Goal: Task Accomplishment & Management: Manage account settings

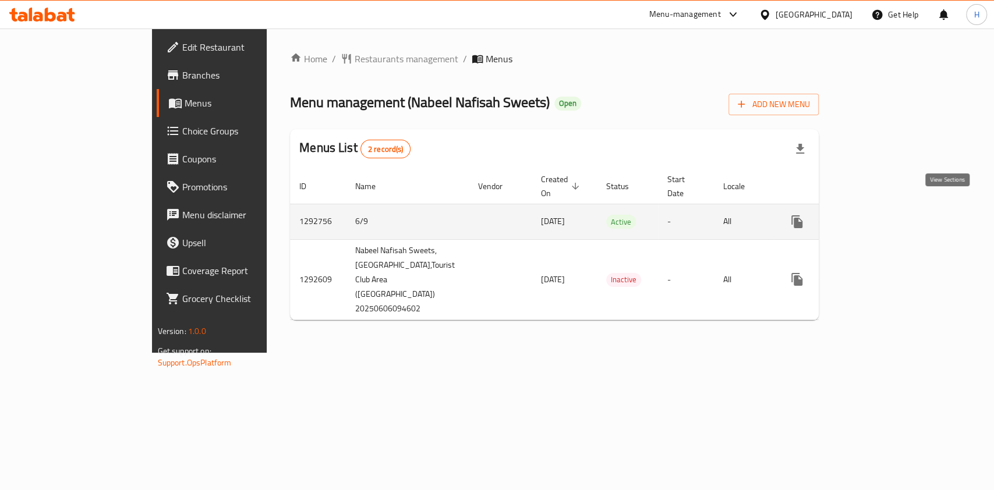
click at [886, 217] on icon "enhanced table" at bounding box center [881, 222] width 10 height 10
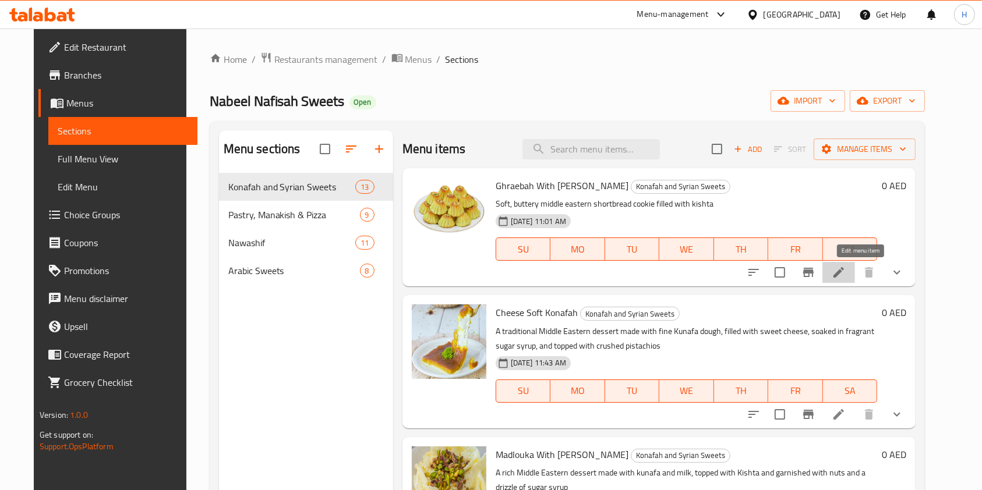
click at [846, 275] on icon at bounding box center [839, 273] width 14 height 14
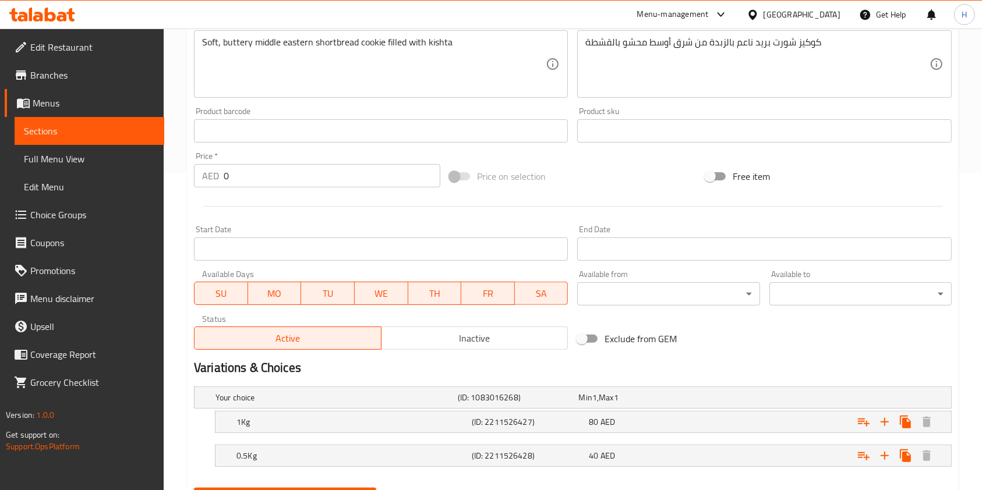
scroll to position [375, 0]
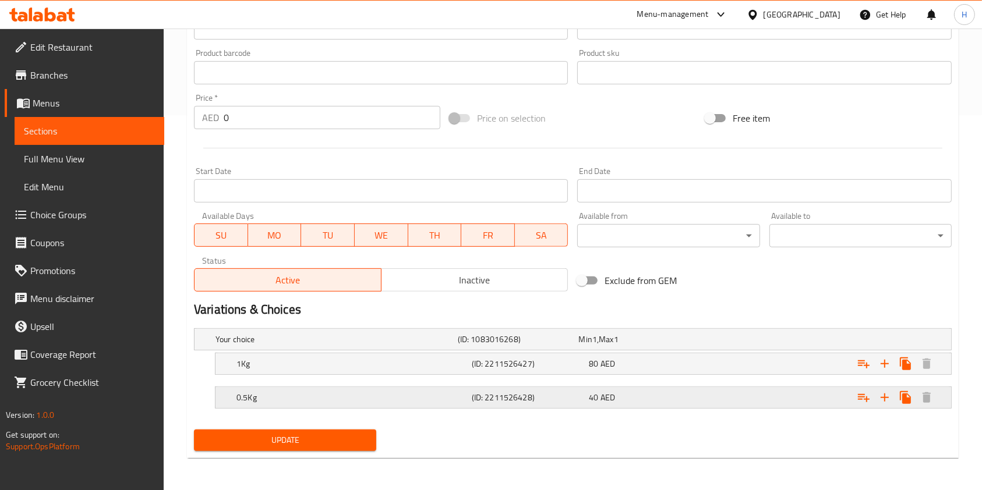
click at [443, 345] on h5 "0.5Kg" at bounding box center [334, 340] width 238 height 12
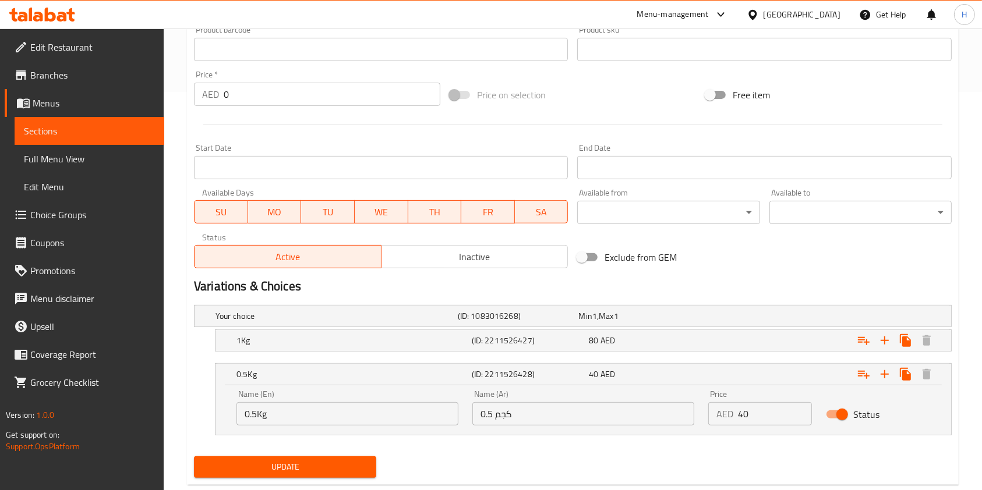
scroll to position [425, 0]
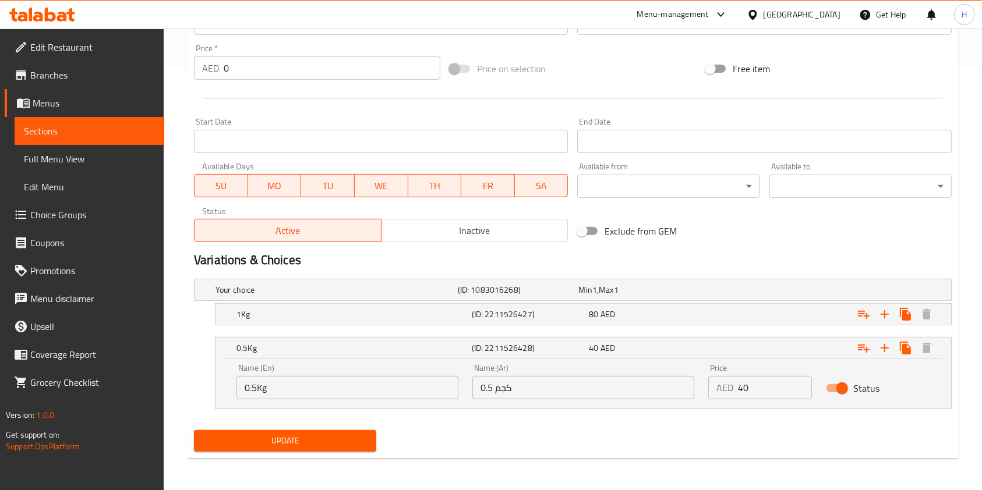
click at [846, 378] on input "Status" at bounding box center [842, 388] width 66 height 22
click at [837, 386] on input "Status" at bounding box center [830, 388] width 66 height 22
checkbox input "true"
click at [344, 434] on span "Update" at bounding box center [285, 441] width 164 height 15
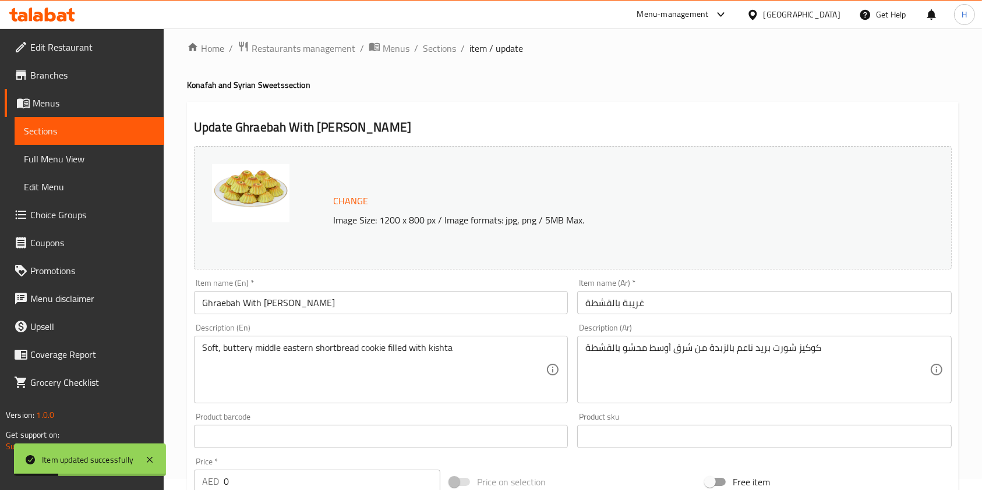
scroll to position [0, 0]
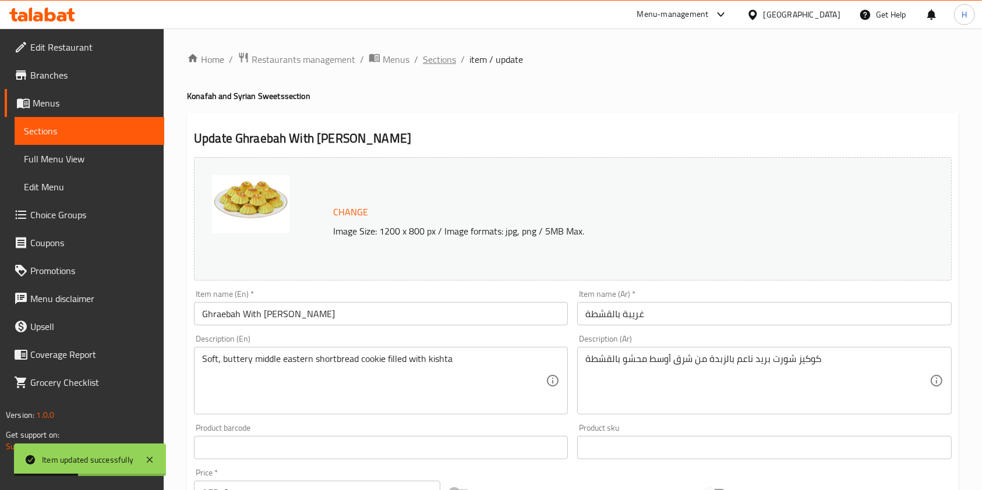
click at [429, 54] on span "Sections" at bounding box center [439, 59] width 33 height 14
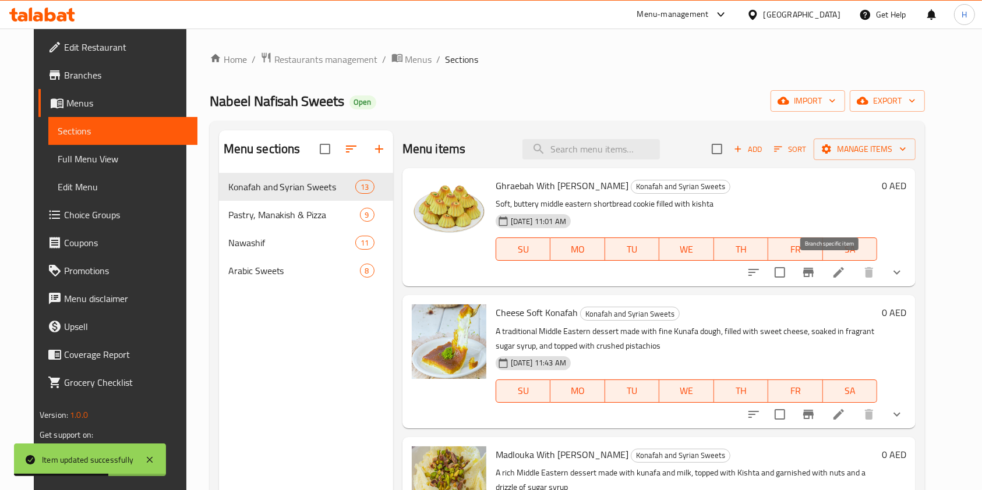
click at [815, 267] on icon "Branch-specific-item" at bounding box center [808, 273] width 14 height 14
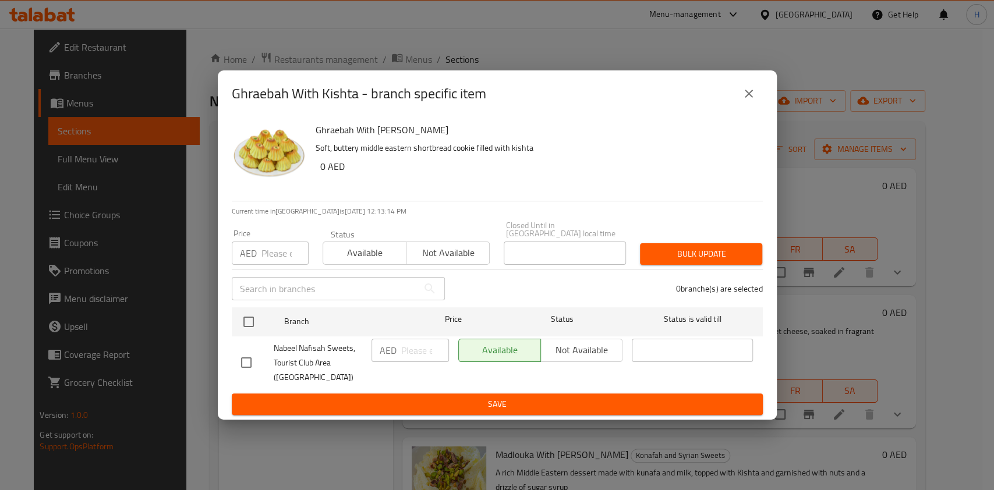
click at [744, 90] on icon "close" at bounding box center [749, 94] width 14 height 14
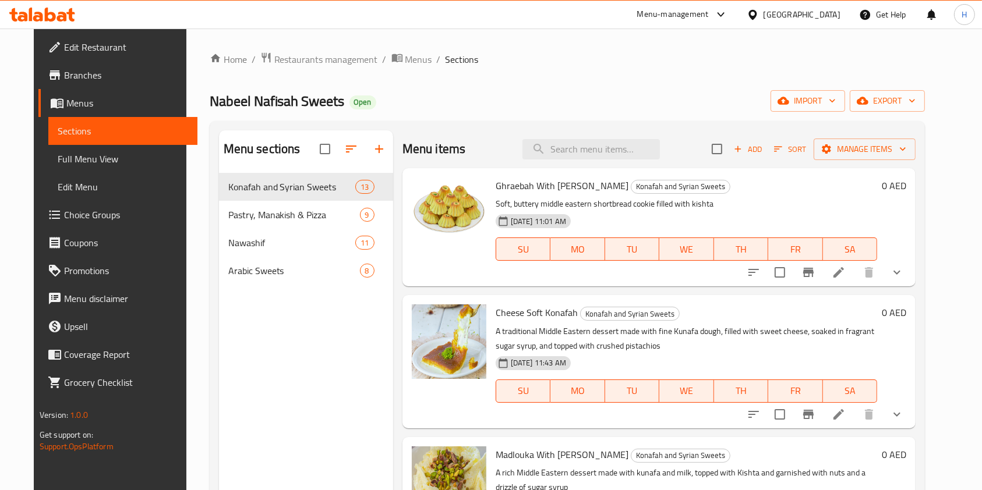
click at [64, 213] on span "Choice Groups" at bounding box center [126, 215] width 125 height 14
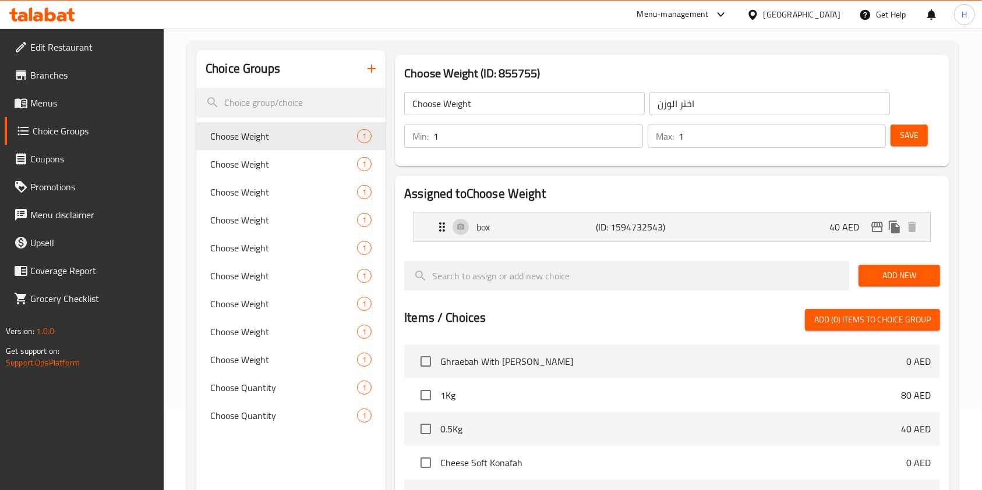
scroll to position [80, 0]
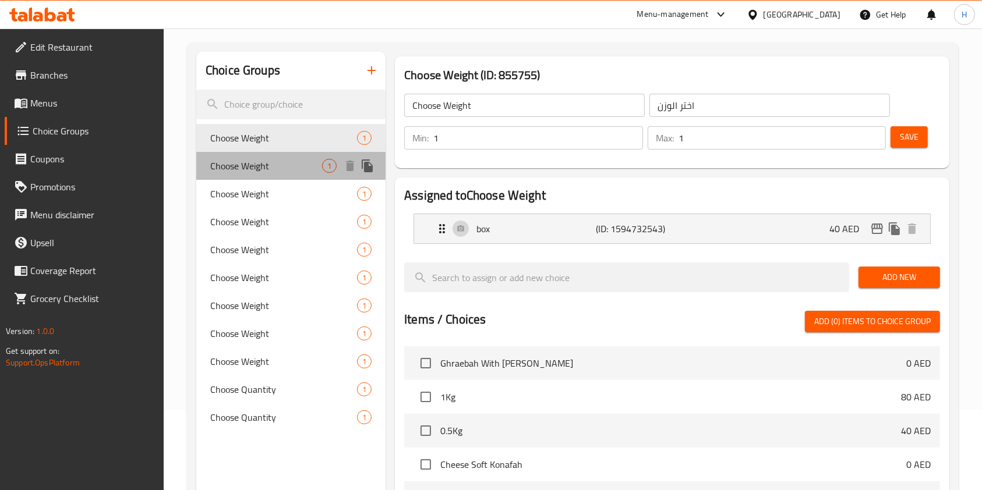
click at [267, 159] on span "Choose Weight" at bounding box center [266, 166] width 112 height 14
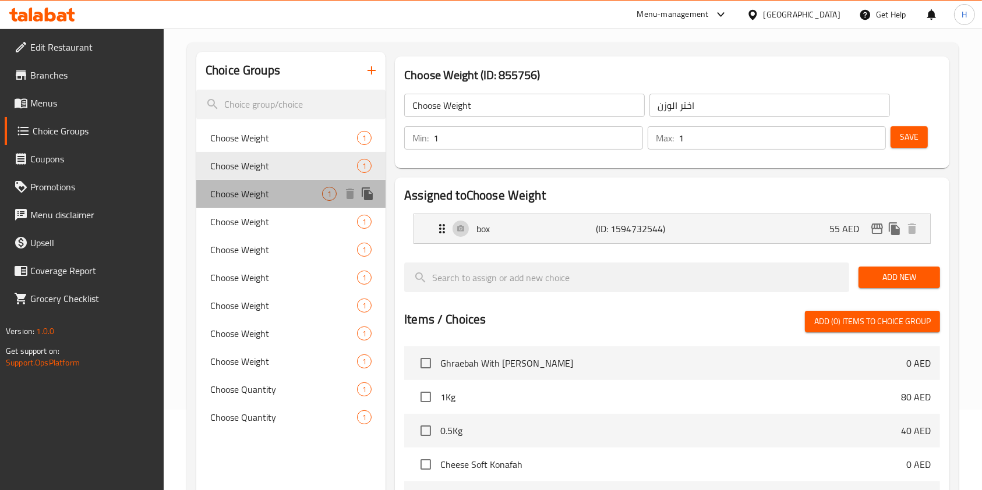
click at [256, 187] on span "Choose Weight" at bounding box center [266, 194] width 112 height 14
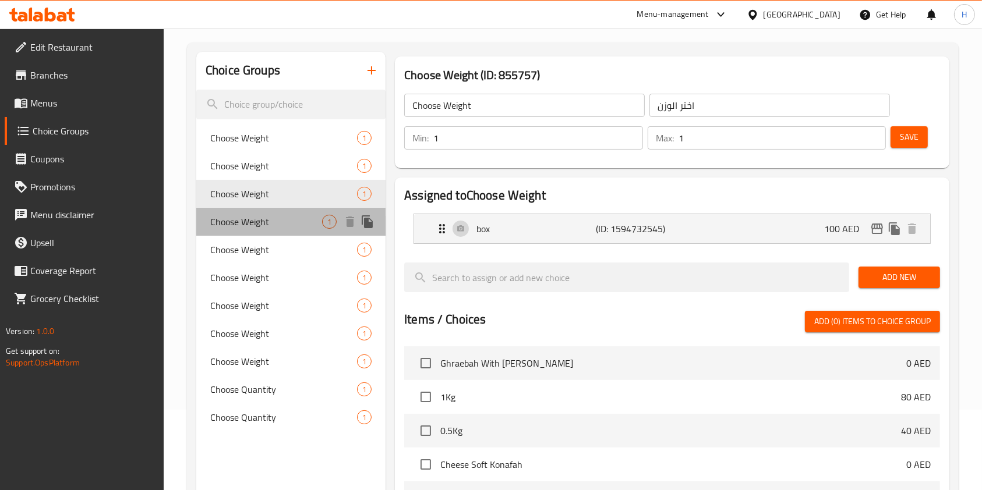
click at [249, 216] on span "Choose Weight" at bounding box center [266, 222] width 112 height 14
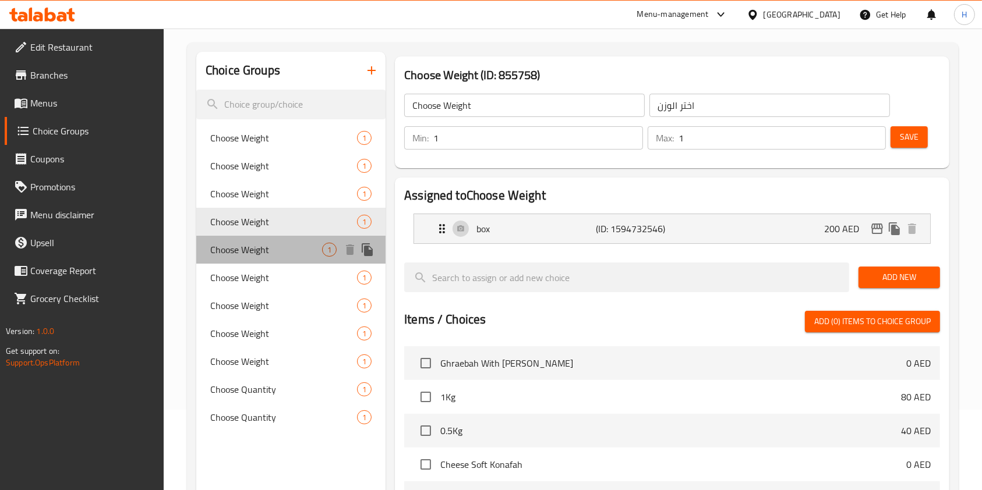
click at [249, 254] on span "Choose Weight" at bounding box center [266, 250] width 112 height 14
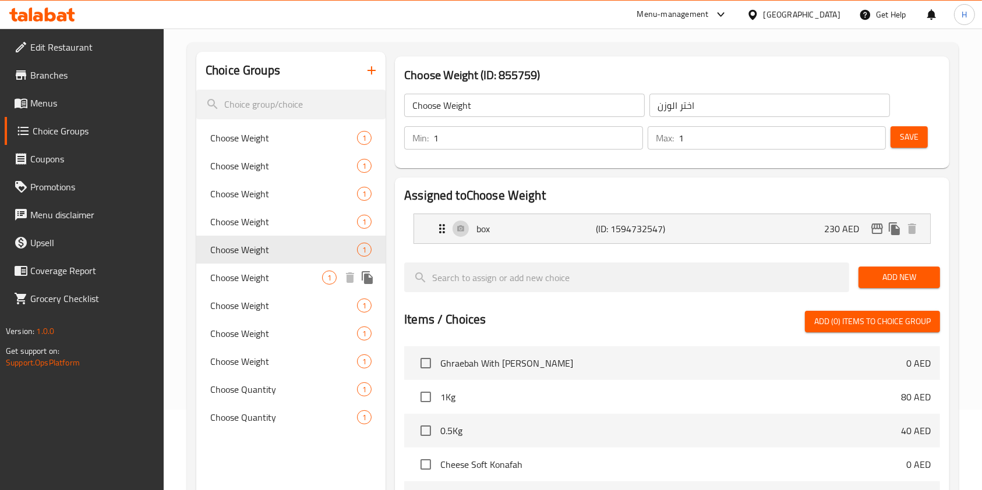
click at [245, 274] on span "Choose Weight" at bounding box center [266, 278] width 112 height 14
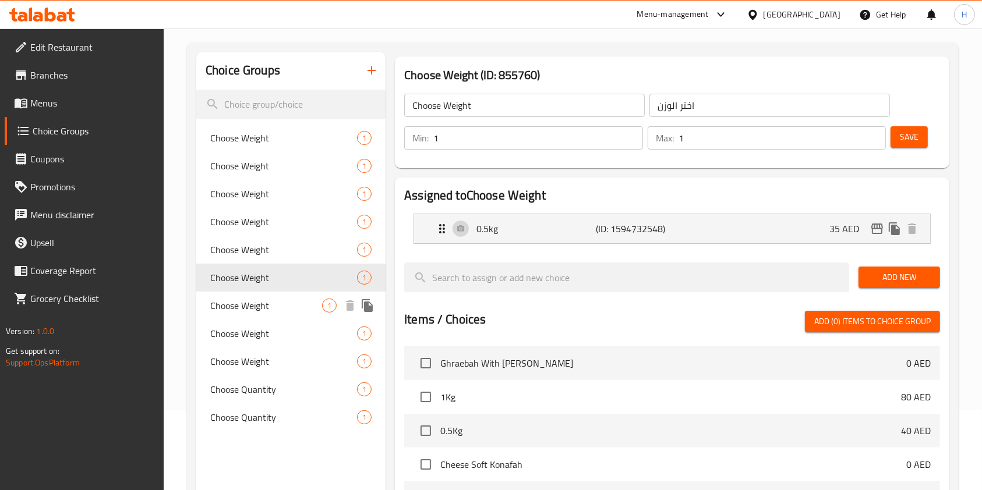
click at [243, 303] on span "Choose Weight" at bounding box center [266, 306] width 112 height 14
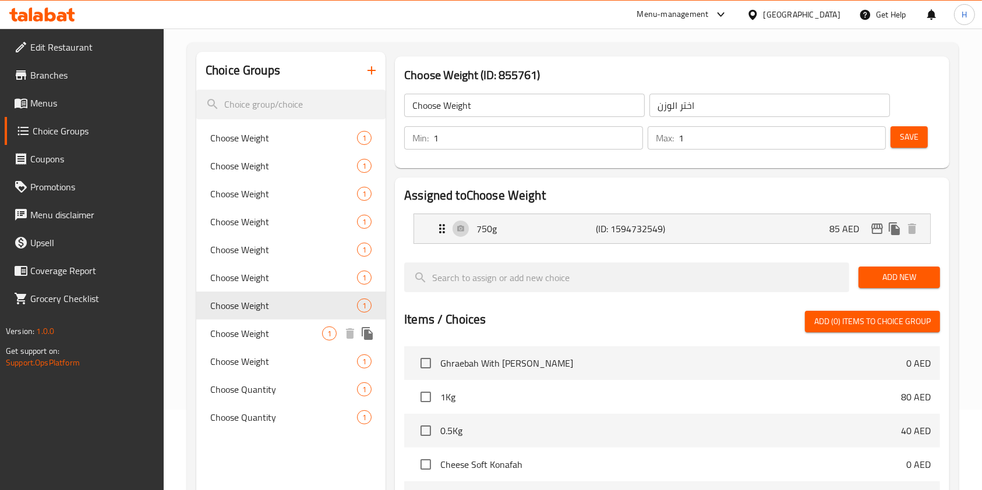
click at [242, 329] on span "Choose Weight" at bounding box center [266, 334] width 112 height 14
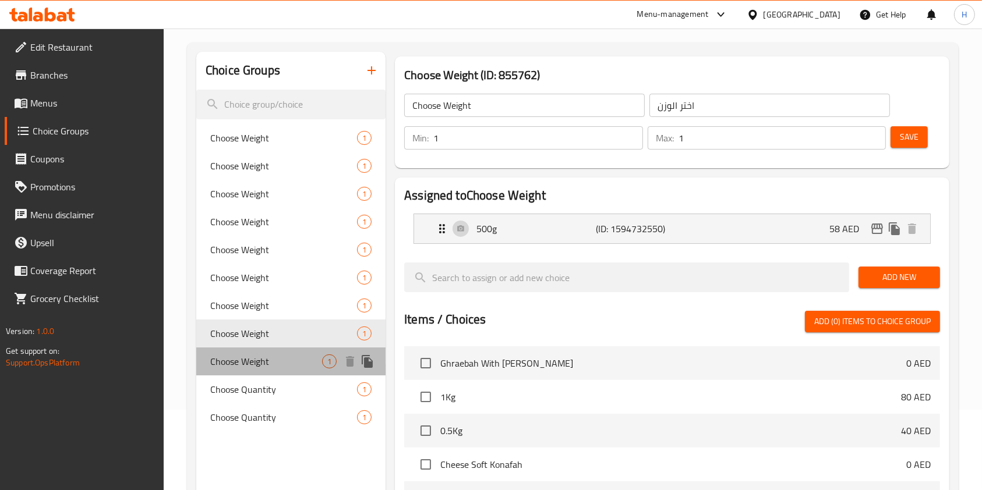
click at [236, 360] on span "Choose Weight" at bounding box center [266, 362] width 112 height 14
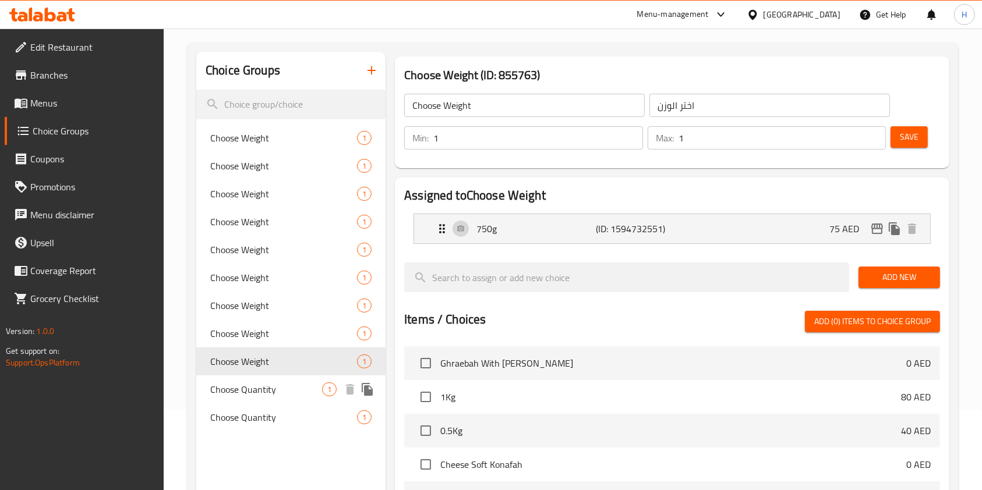
click at [236, 384] on span "Choose Quantity" at bounding box center [266, 390] width 112 height 14
type input "Choose Quantity"
type input "اختر الكمية"
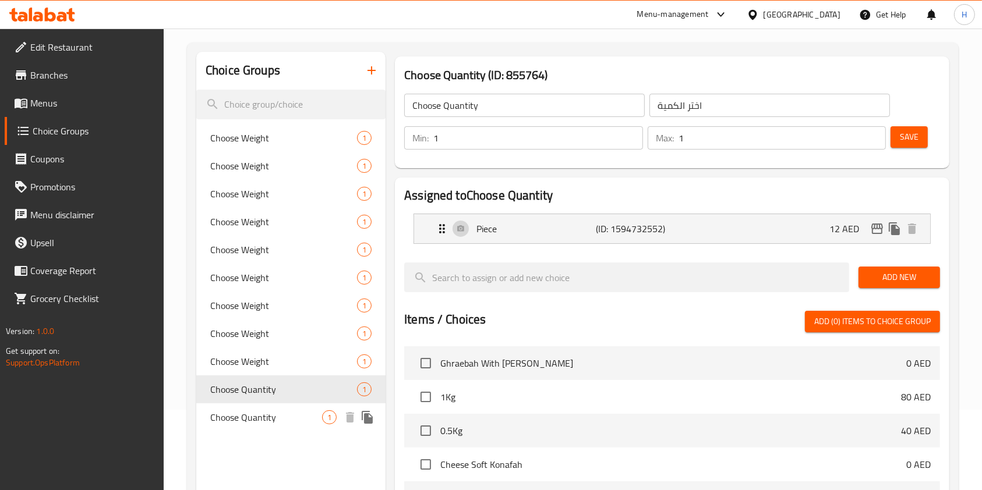
click at [243, 418] on span "Choose Quantity" at bounding box center [266, 418] width 112 height 14
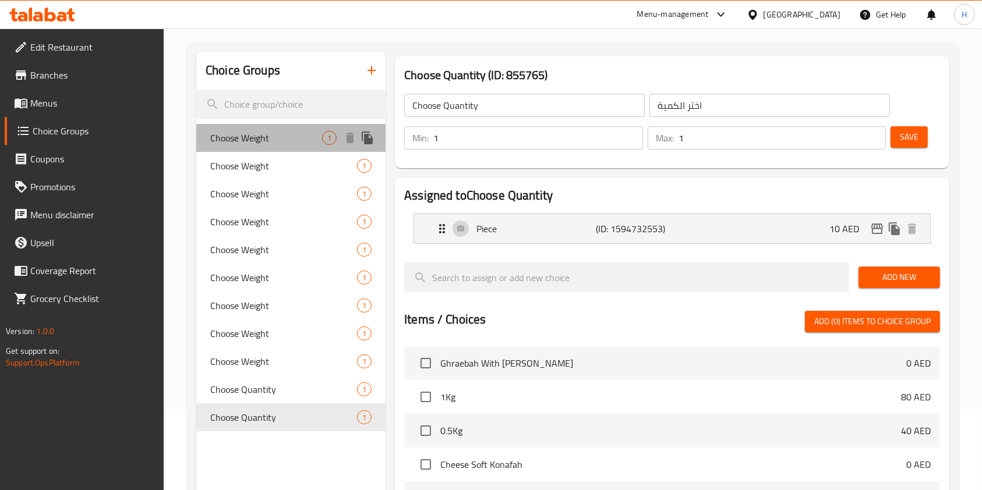
click at [246, 135] on span "Choose Weight" at bounding box center [266, 138] width 112 height 14
type input "Choose Weight"
type input "اختر الوزن"
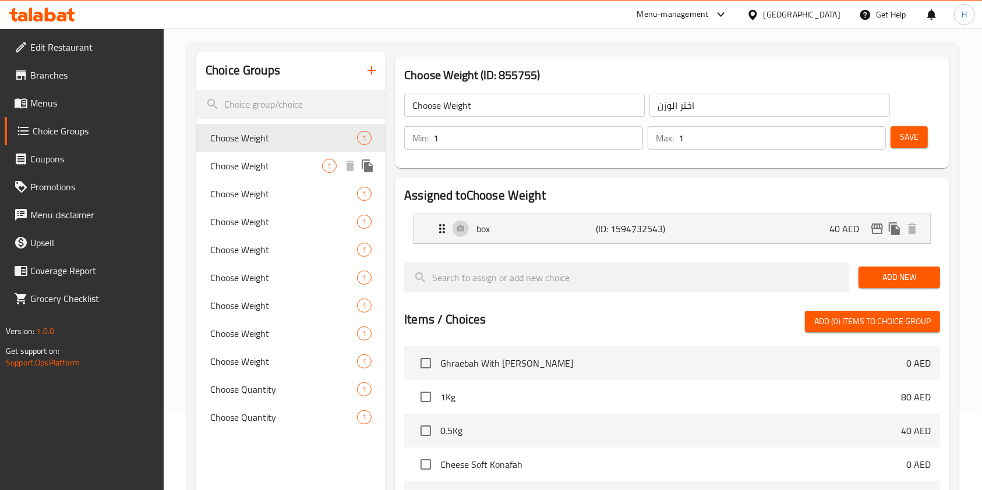
click at [243, 167] on span "Choose Weight" at bounding box center [266, 166] width 112 height 14
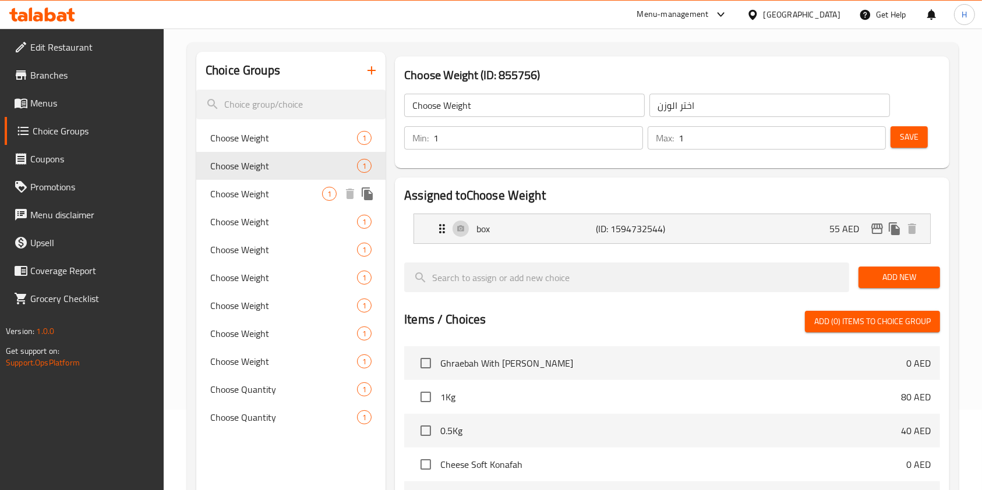
click at [245, 189] on span "Choose Weight" at bounding box center [266, 194] width 112 height 14
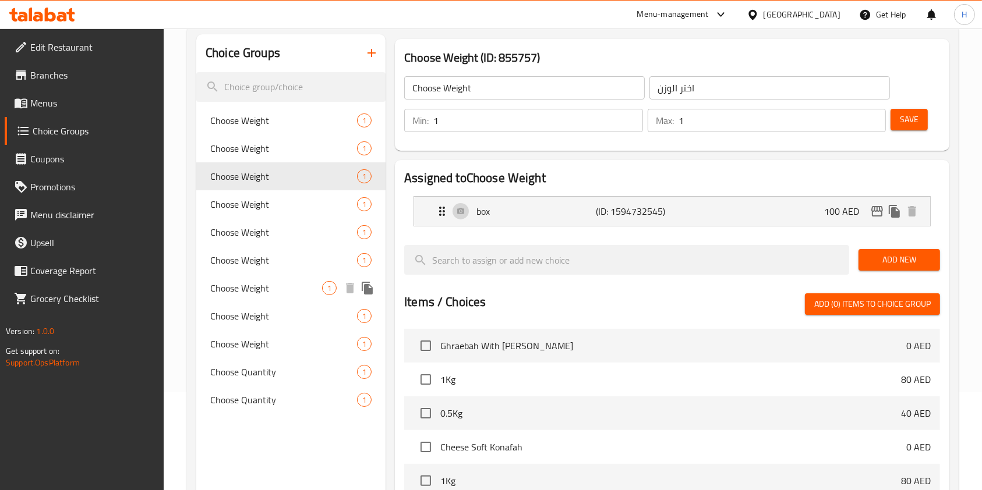
scroll to position [96, 0]
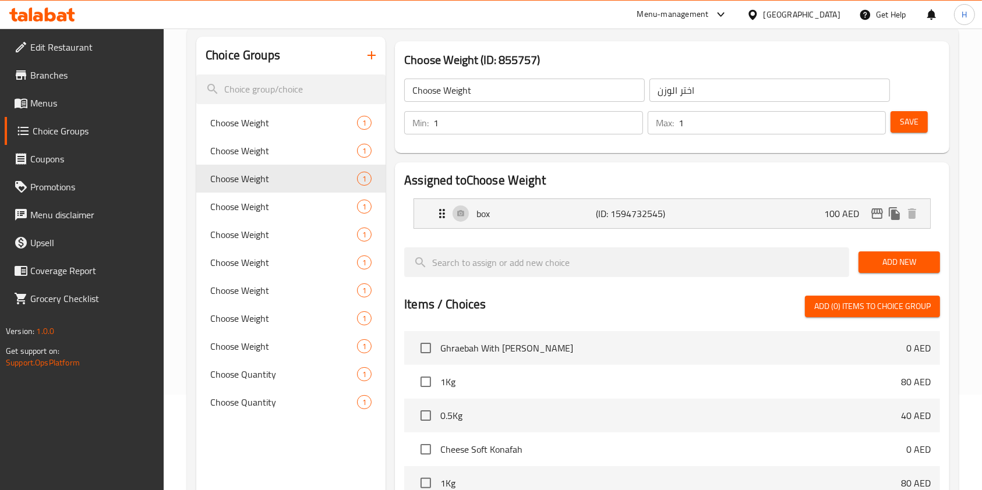
click at [45, 100] on span "Menus" at bounding box center [92, 103] width 125 height 14
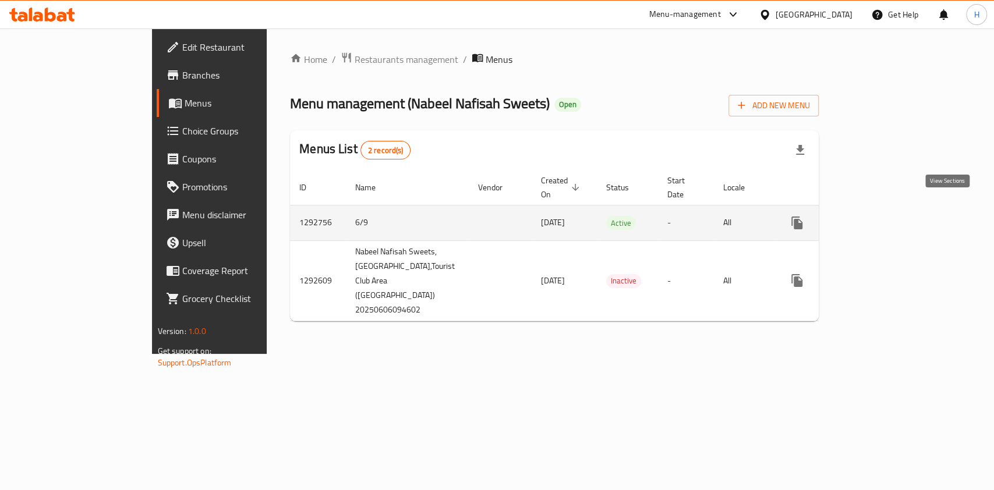
click at [895, 209] on link "enhanced table" at bounding box center [881, 223] width 28 height 28
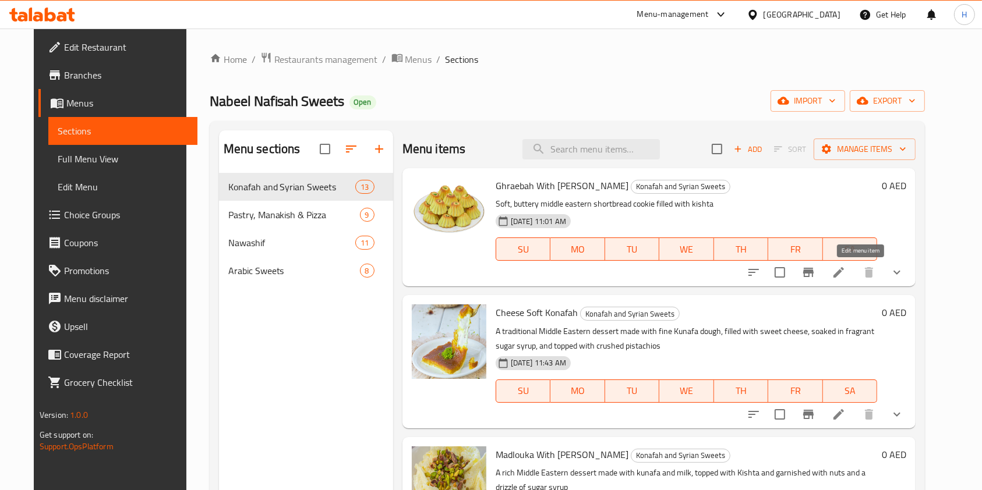
click at [844, 273] on icon at bounding box center [838, 272] width 10 height 10
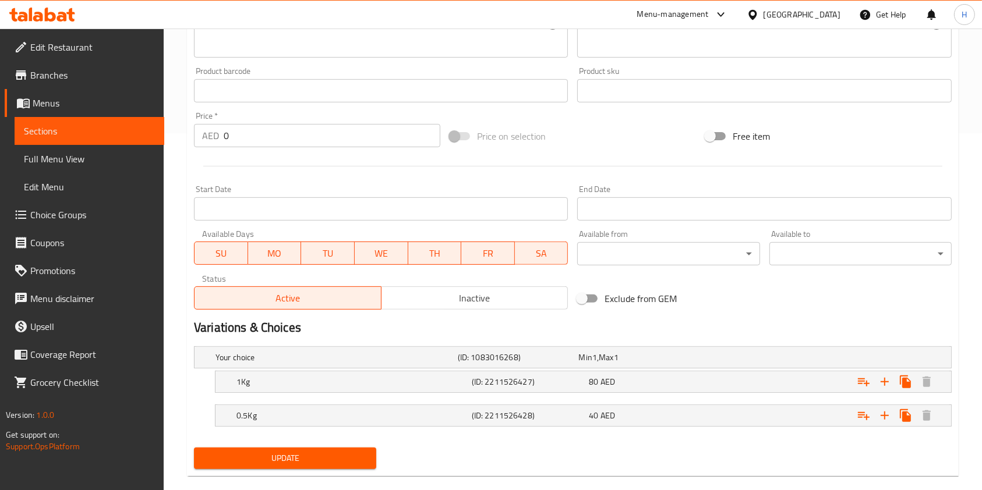
scroll to position [375, 0]
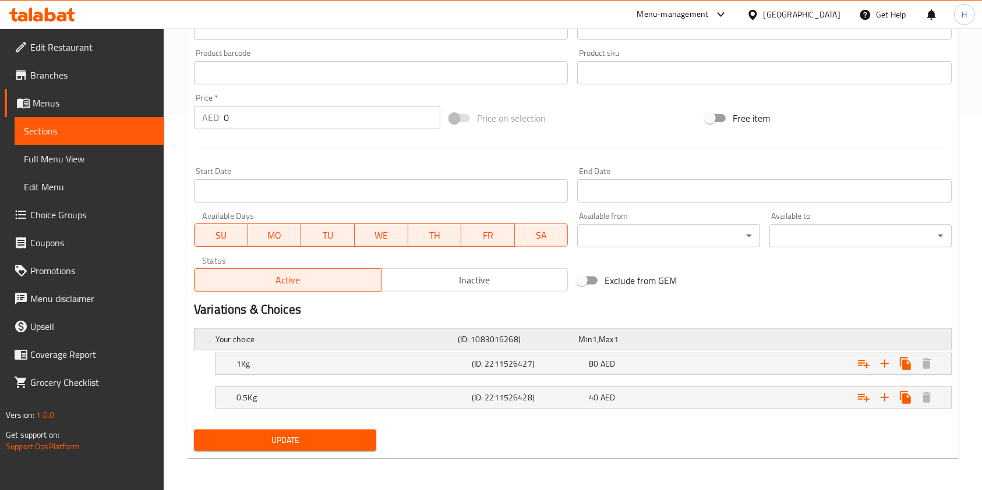
click at [331, 340] on h5 "Your choice" at bounding box center [334, 340] width 238 height 12
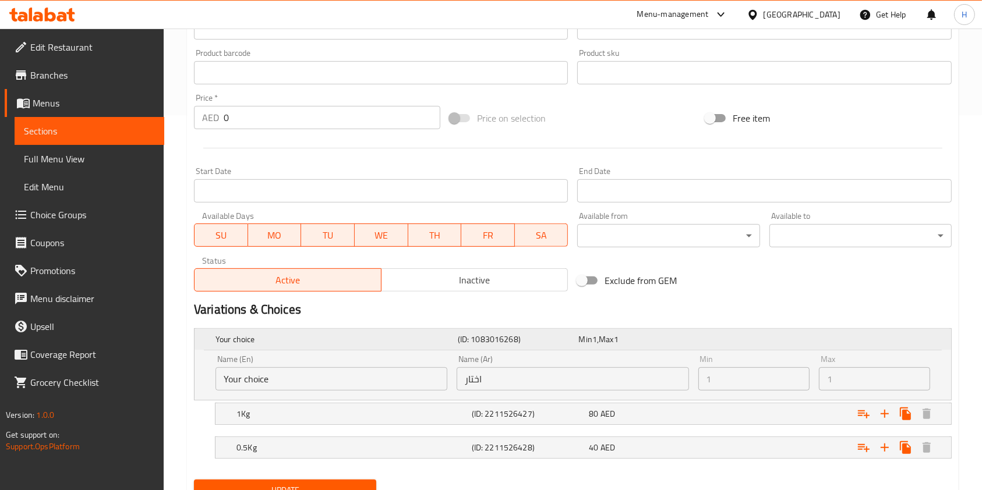
click at [331, 340] on h5 "Your choice" at bounding box center [334, 340] width 238 height 12
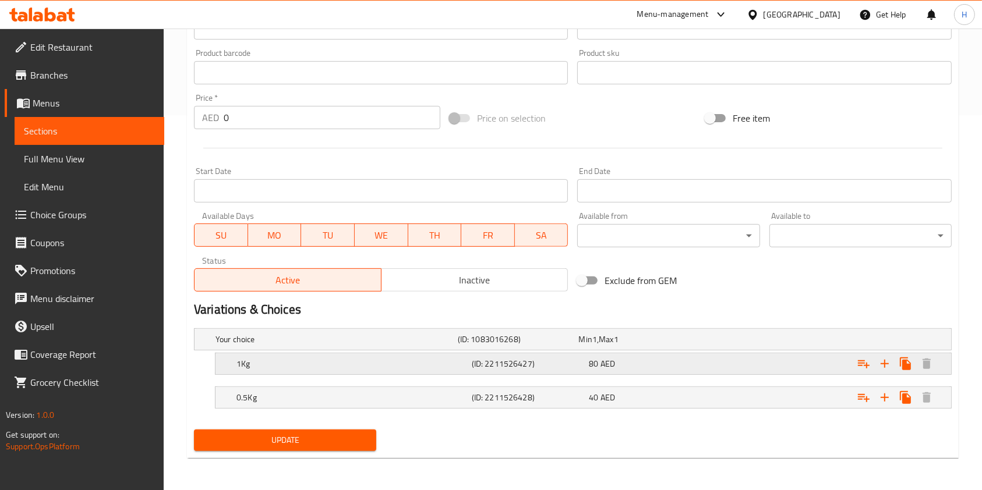
click at [299, 345] on h5 "1Kg" at bounding box center [334, 340] width 238 height 12
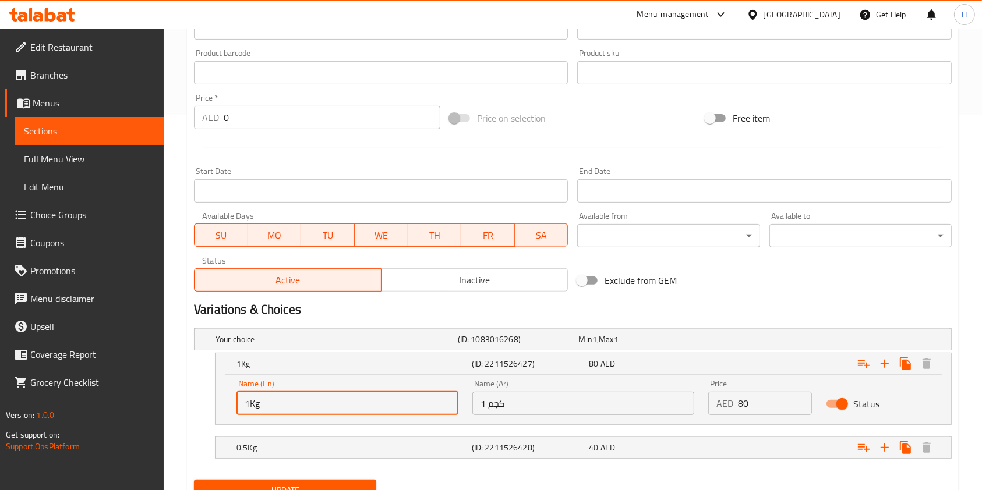
click at [284, 409] on input "1Kg" at bounding box center [347, 403] width 222 height 23
click at [293, 359] on h5 "1Kg" at bounding box center [351, 364] width 231 height 12
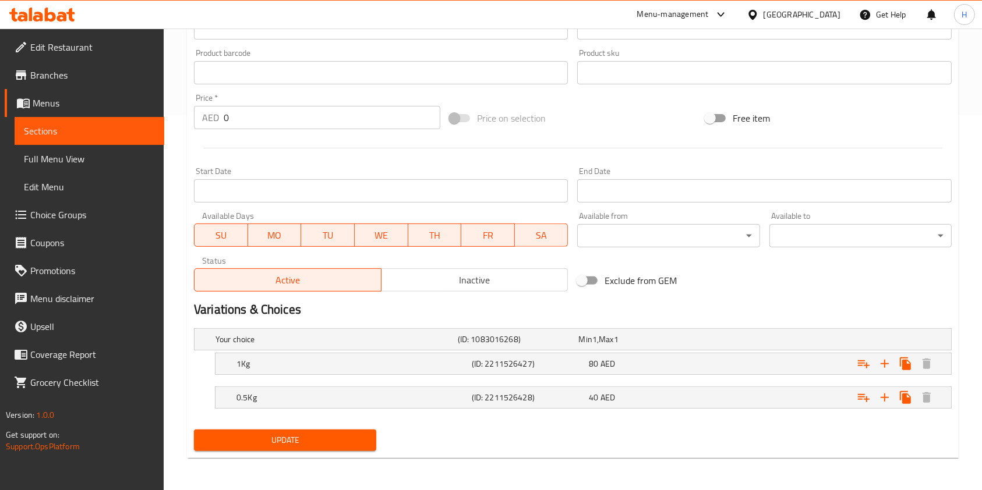
click at [554, 381] on nav at bounding box center [573, 381] width 758 height 9
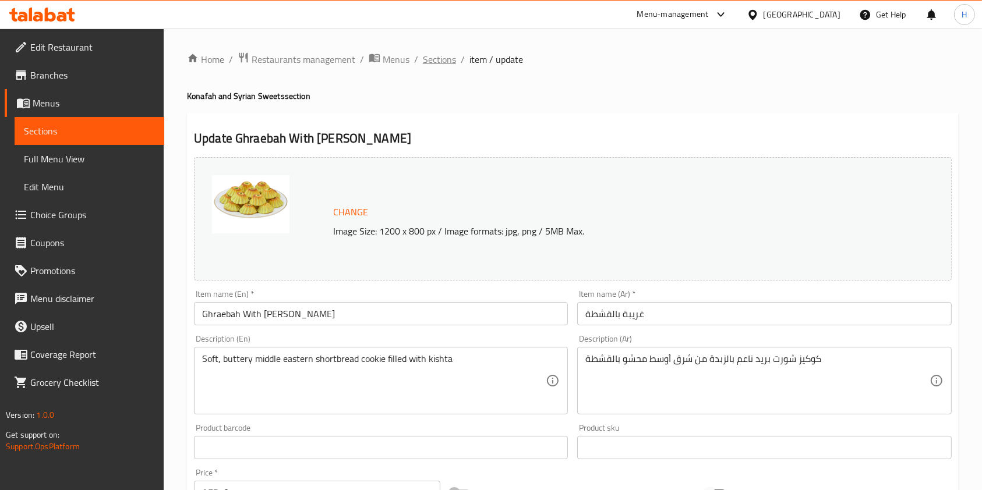
click at [432, 56] on span "Sections" at bounding box center [439, 59] width 33 height 14
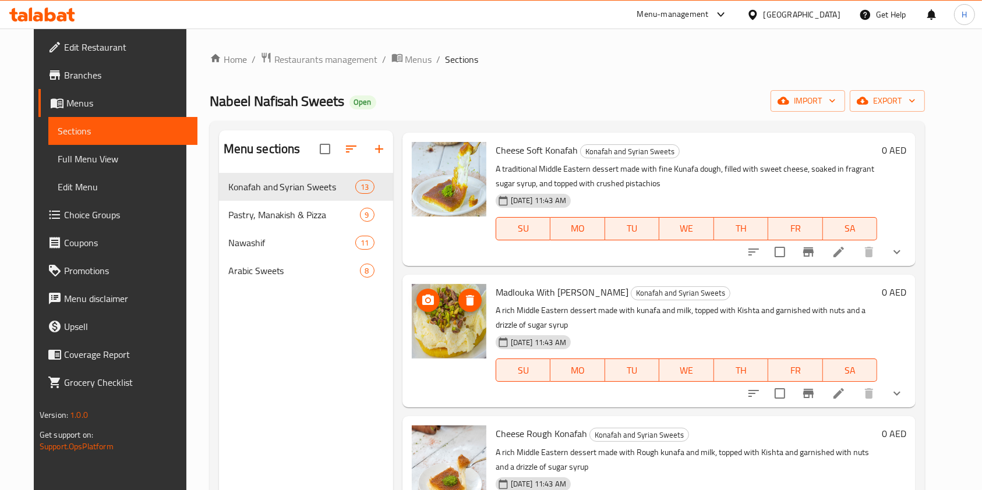
scroll to position [161, 0]
click at [846, 394] on icon at bounding box center [839, 395] width 14 height 14
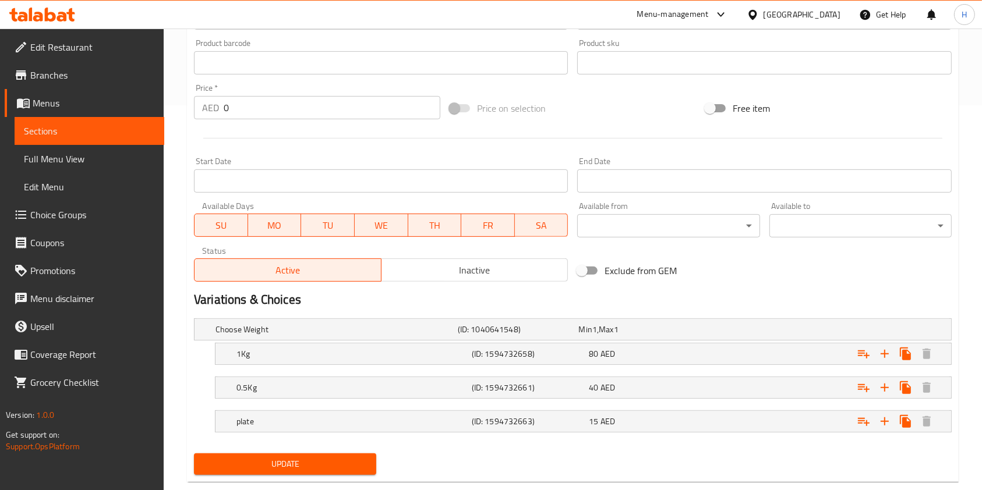
scroll to position [409, 0]
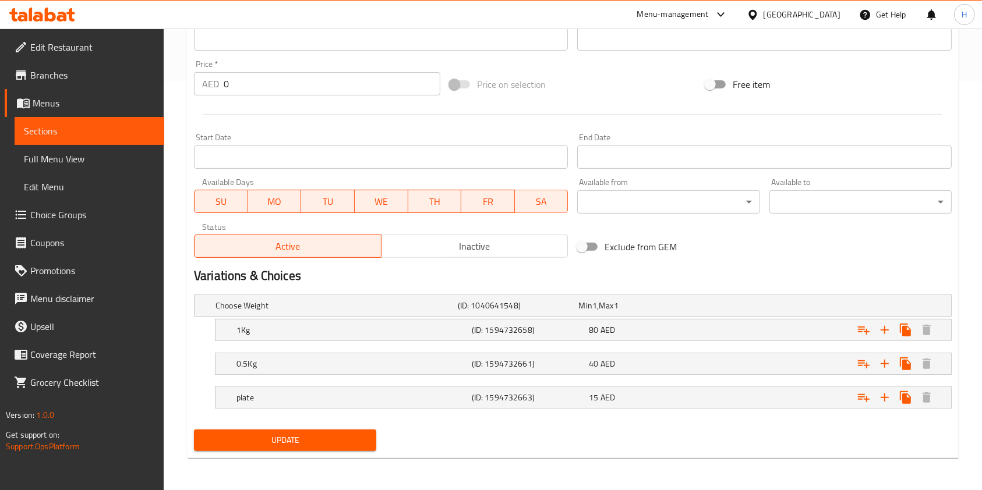
click at [612, 156] on div "Change Image Size: 1200 x 800 px / Image formats: jpg, png / 5MB Max. Item name…" at bounding box center [572, 100] width 767 height 712
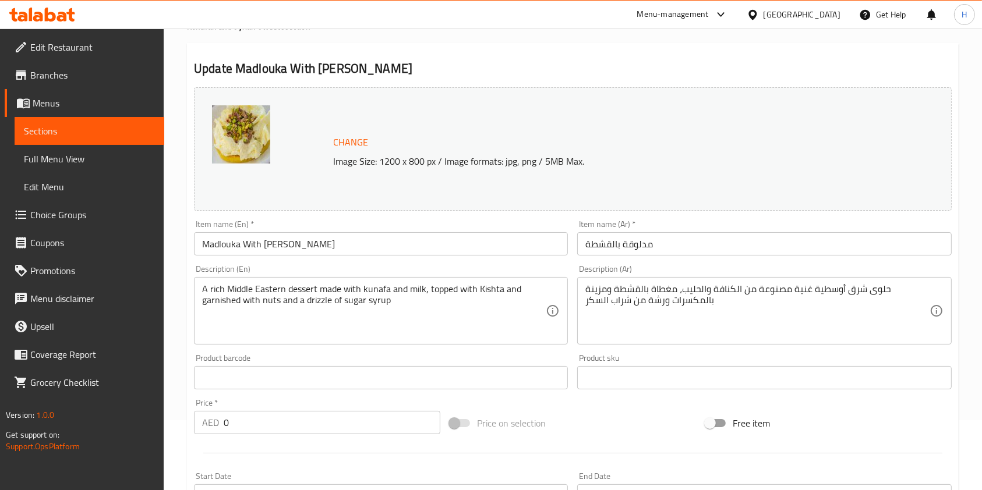
scroll to position [0, 0]
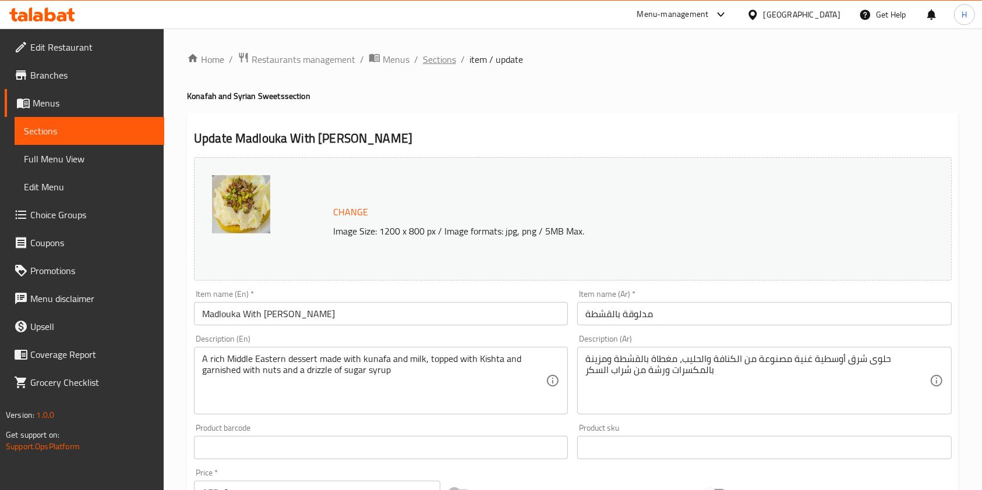
click at [429, 61] on span "Sections" at bounding box center [439, 59] width 33 height 14
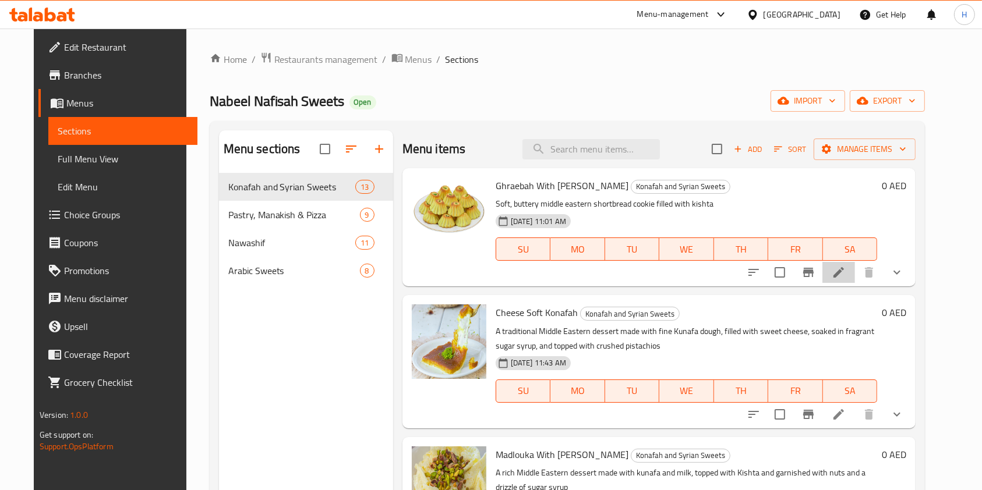
click at [855, 268] on li at bounding box center [838, 272] width 33 height 21
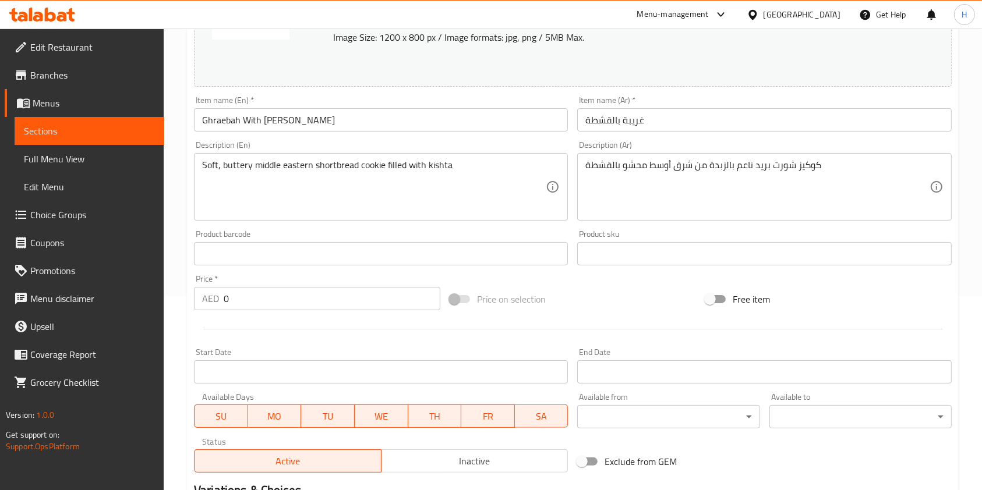
scroll to position [375, 0]
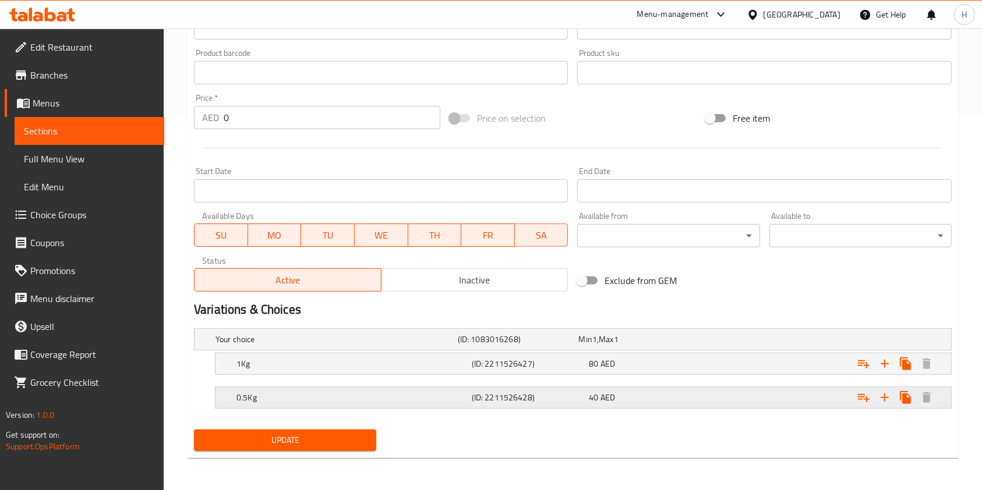
click at [425, 345] on h5 "0.5Kg" at bounding box center [334, 340] width 238 height 12
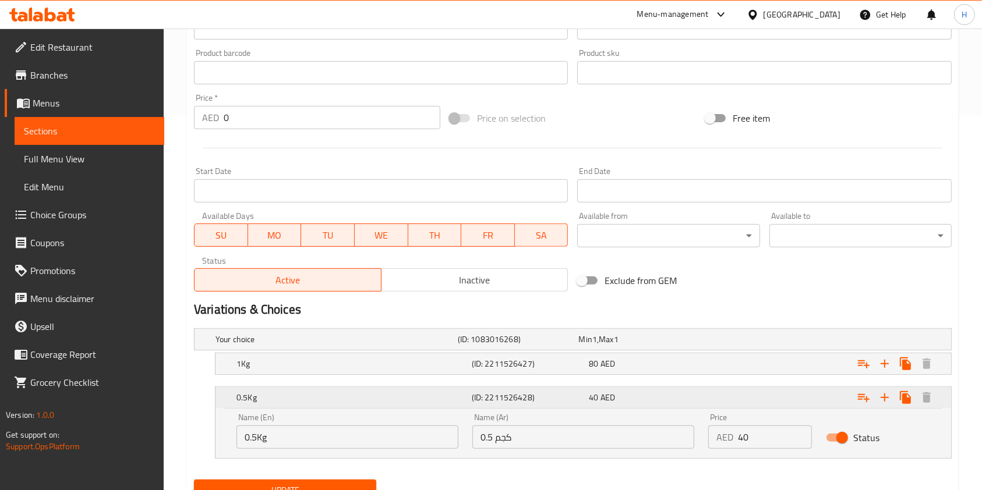
click at [524, 398] on h5 "(ID: 2211526428)" at bounding box center [528, 398] width 113 height 12
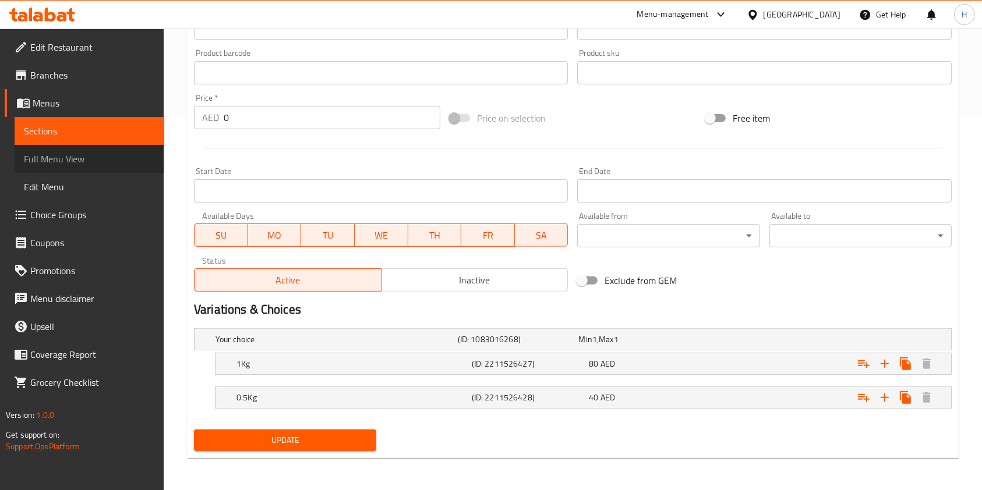
click at [76, 164] on span "Full Menu View" at bounding box center [89, 159] width 131 height 14
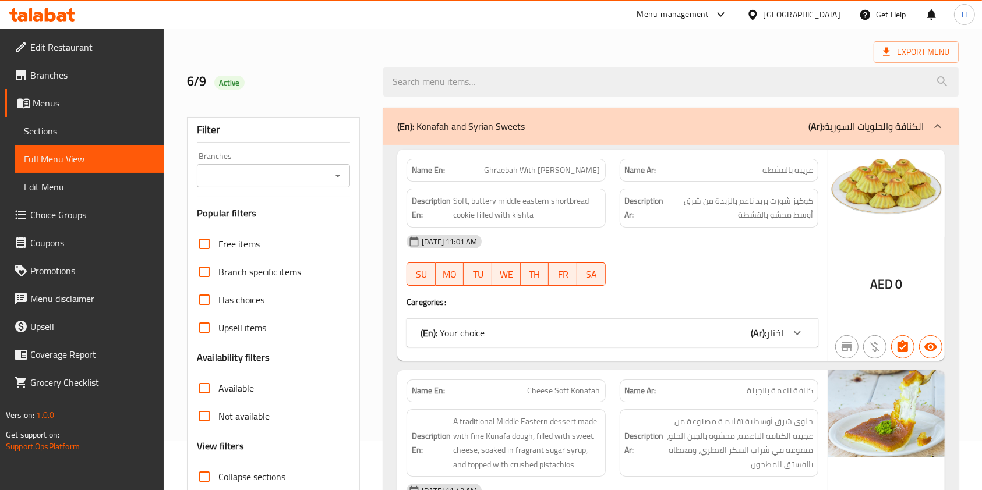
scroll to position [41, 0]
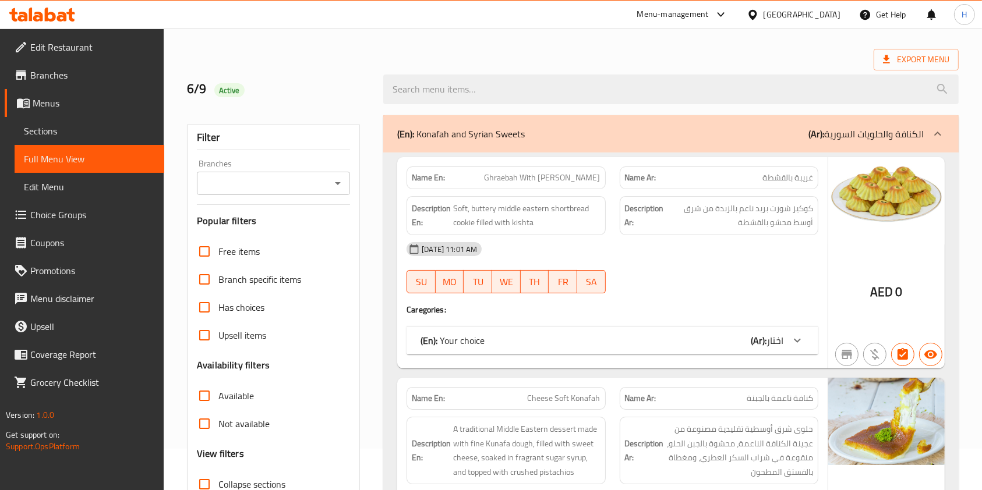
click at [788, 340] on div at bounding box center [797, 341] width 28 height 28
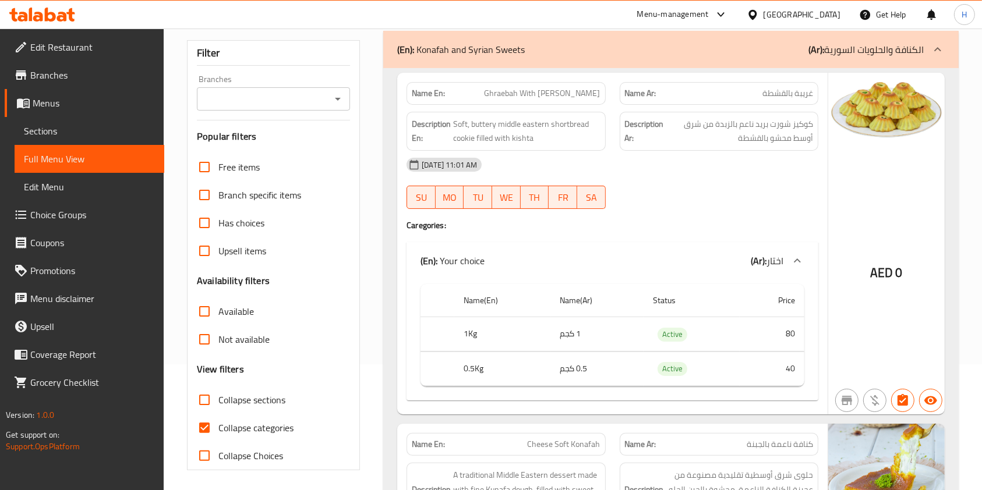
scroll to position [126, 0]
click at [907, 398] on icon "button" at bounding box center [902, 400] width 10 height 12
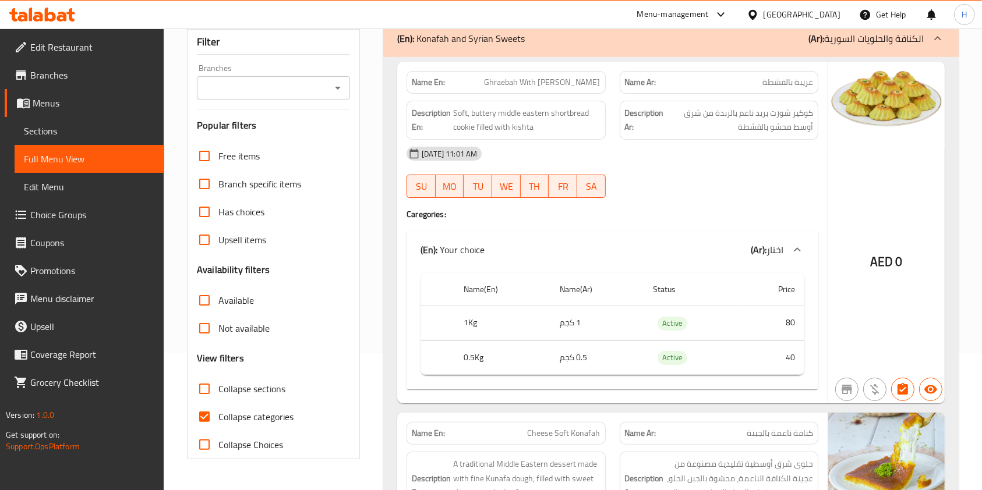
scroll to position [137, 0]
click at [797, 242] on icon at bounding box center [797, 249] width 14 height 14
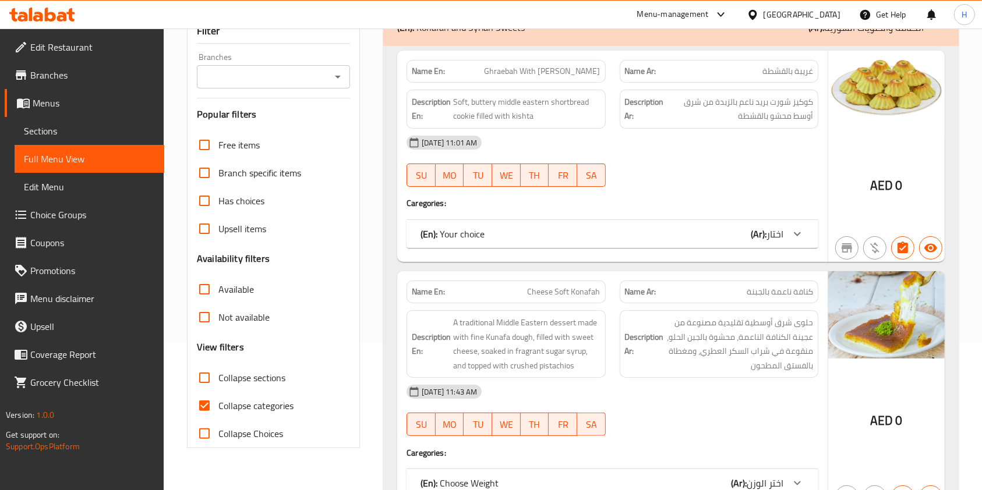
scroll to position [134, 0]
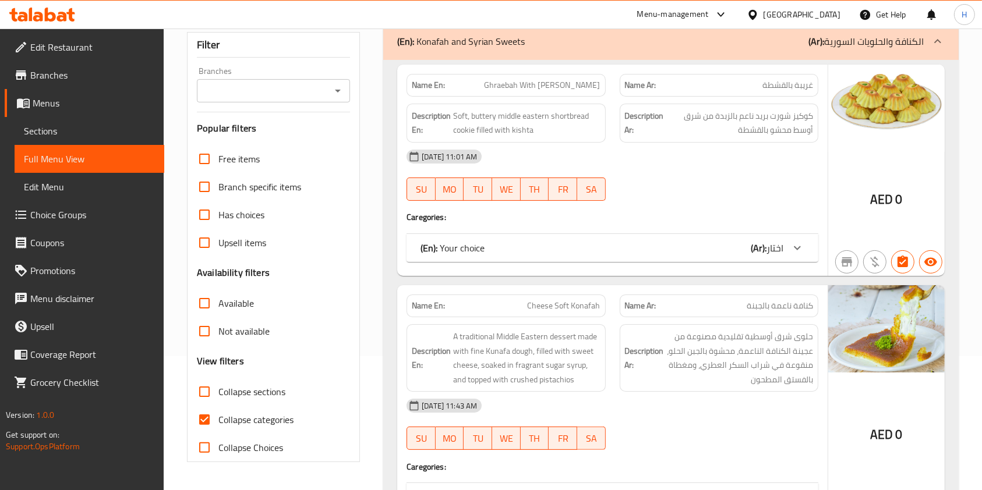
click at [516, 245] on div "(En): Your choice (Ar): اختار" at bounding box center [601, 248] width 363 height 14
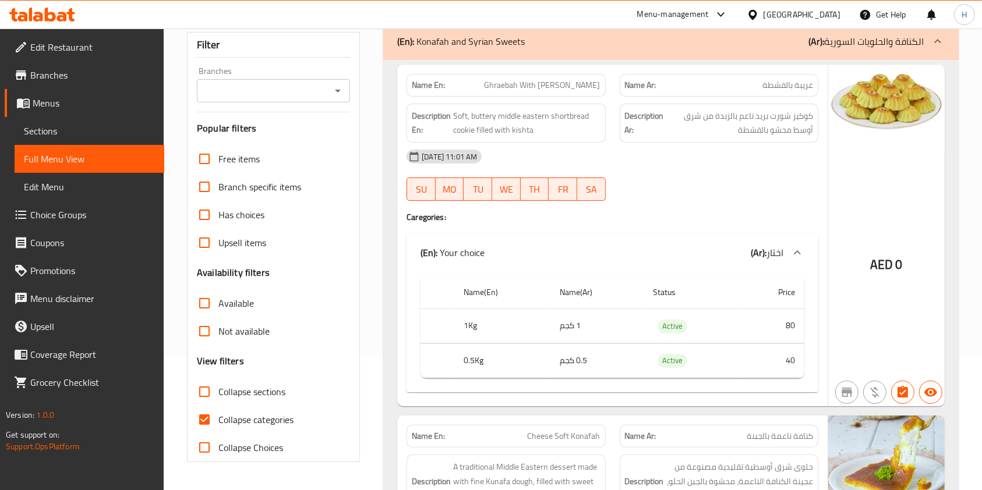
click at [516, 245] on div "(En): Your choice (Ar): اختار" at bounding box center [612, 252] width 412 height 37
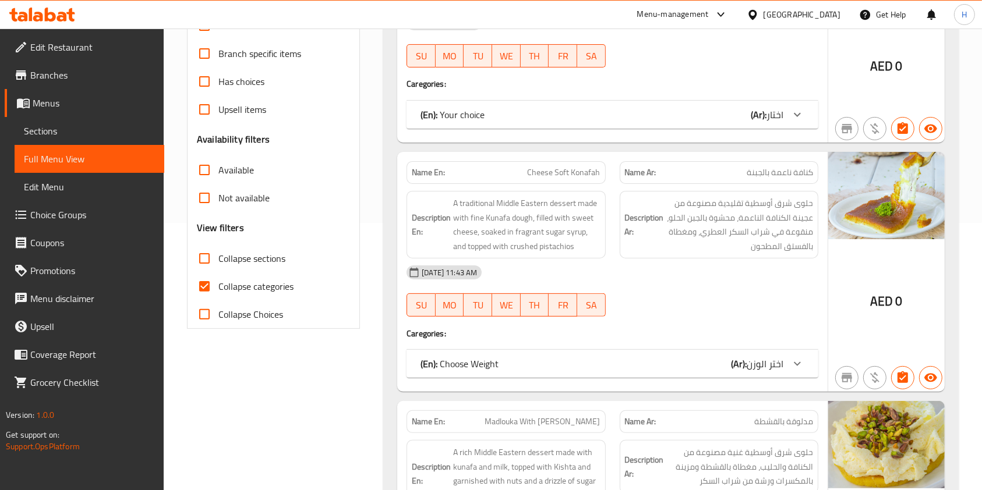
scroll to position [272, 0]
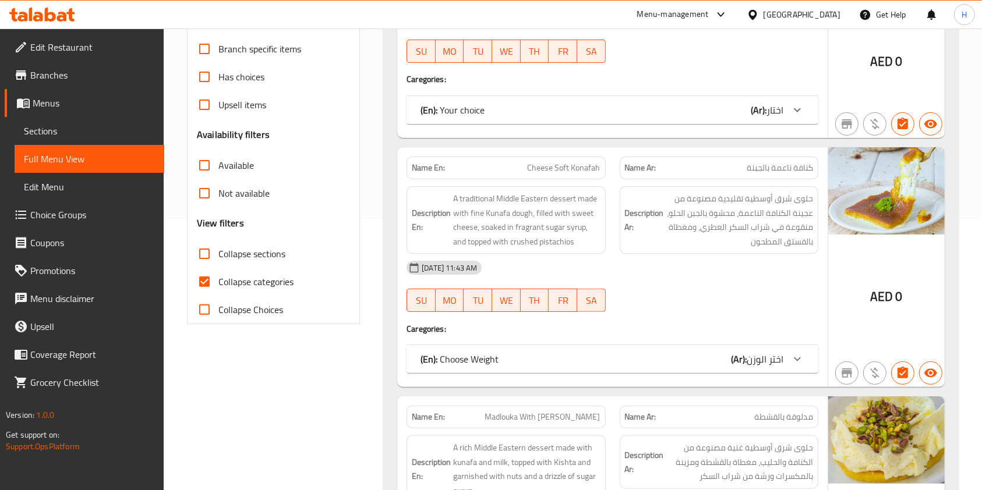
click at [503, 117] on div "(En): Choose Weight (Ar): اختر الوزن" at bounding box center [601, 110] width 363 height 14
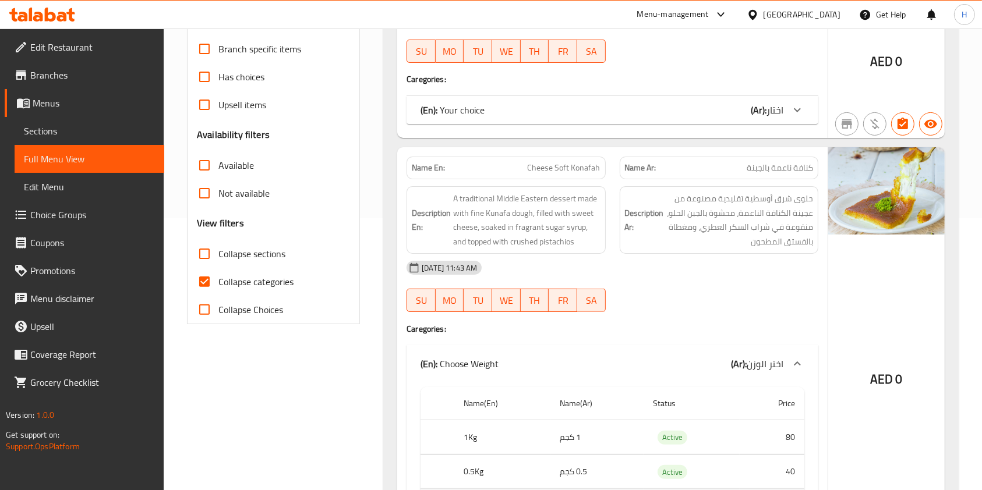
click at [503, 352] on div "(En): Choose Weight (Ar): اختر الوزن" at bounding box center [612, 363] width 412 height 37
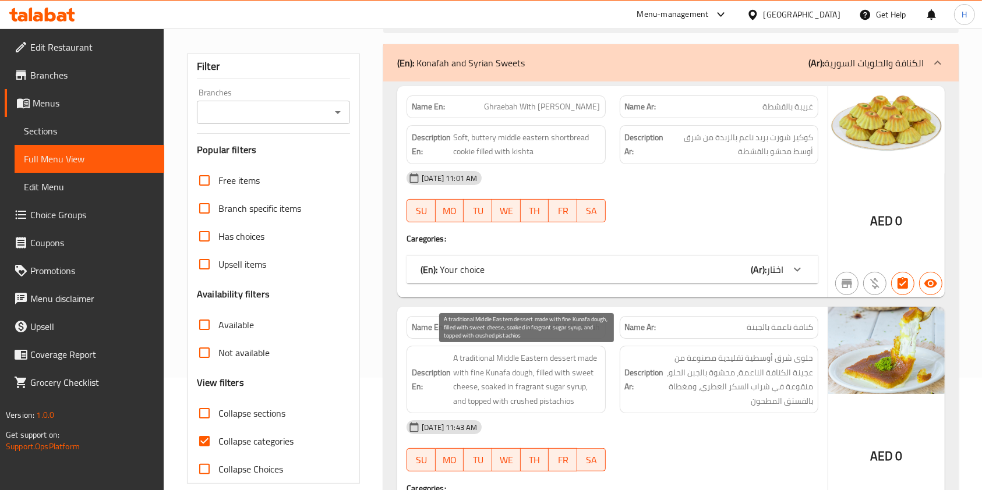
scroll to position [111, 0]
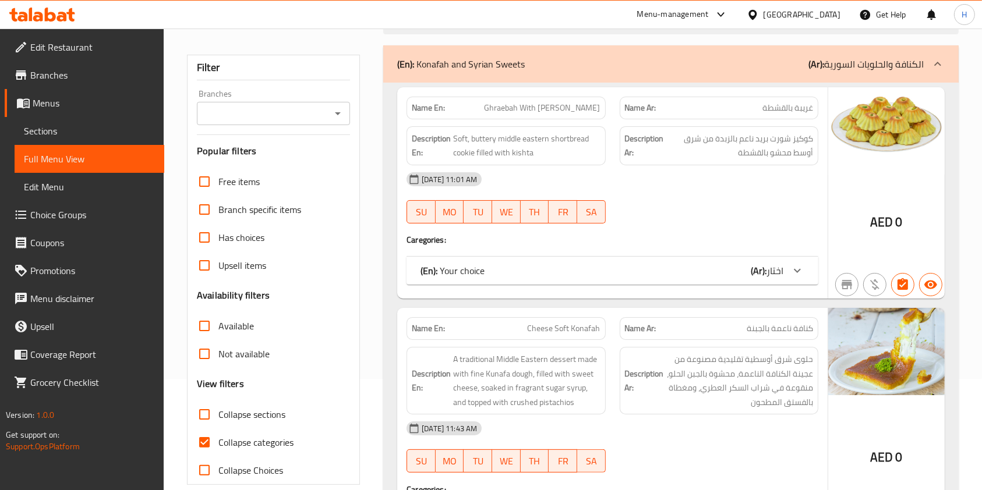
click at [518, 276] on div "(En): Your choice (Ar): اختار" at bounding box center [601, 271] width 363 height 14
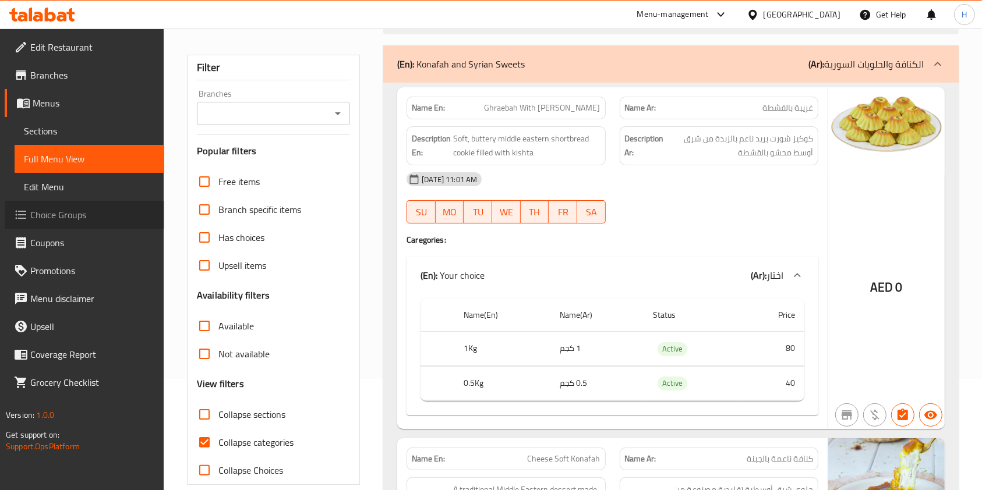
click at [55, 222] on span "Choice Groups" at bounding box center [92, 215] width 125 height 14
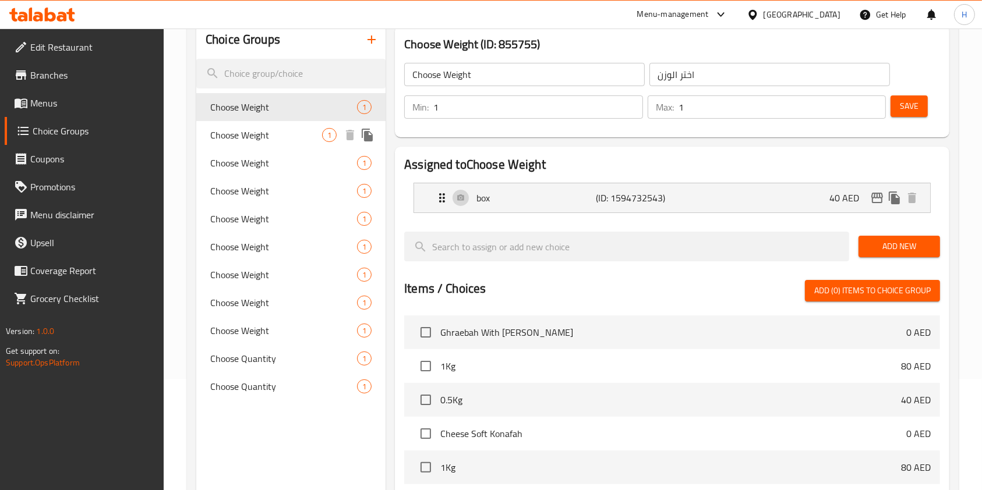
click at [242, 128] on span "Choose Weight" at bounding box center [266, 135] width 112 height 14
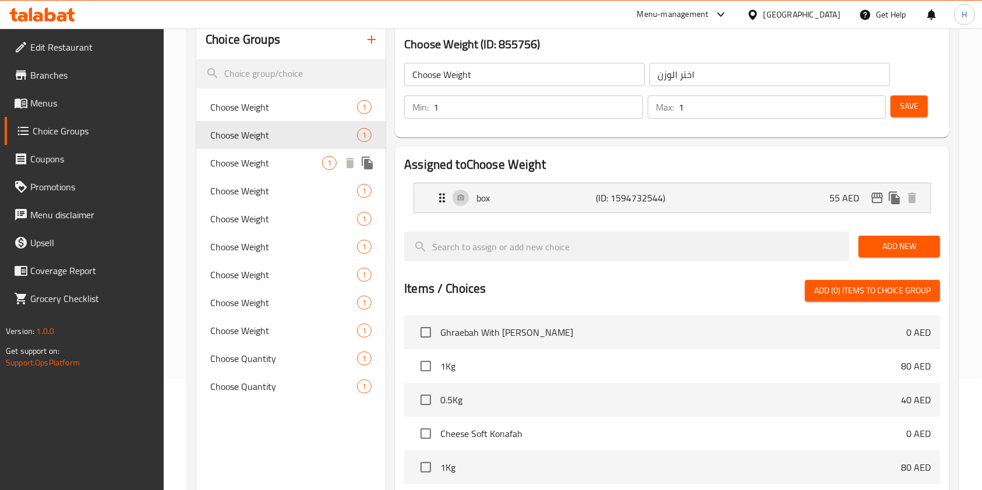
click at [241, 152] on div "Choose Weight 1" at bounding box center [290, 163] width 189 height 28
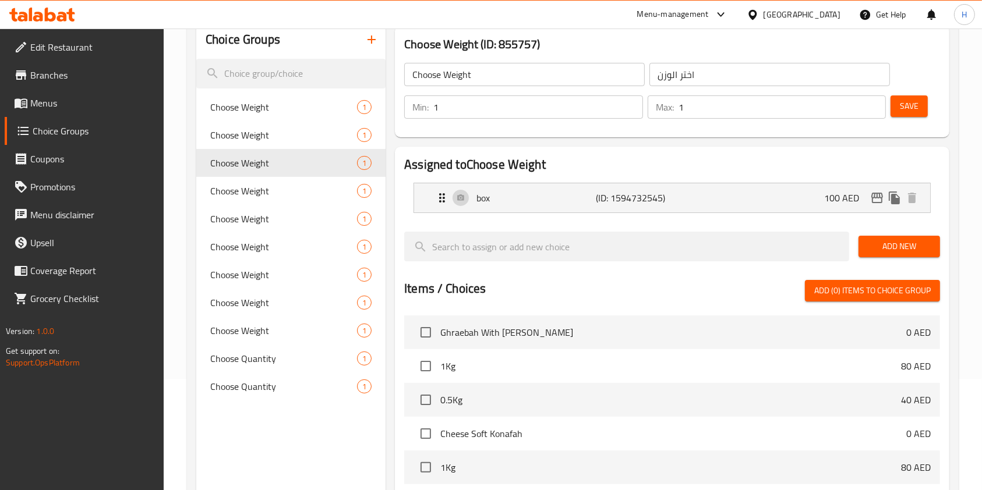
click at [50, 98] on span "Menus" at bounding box center [92, 103] width 125 height 14
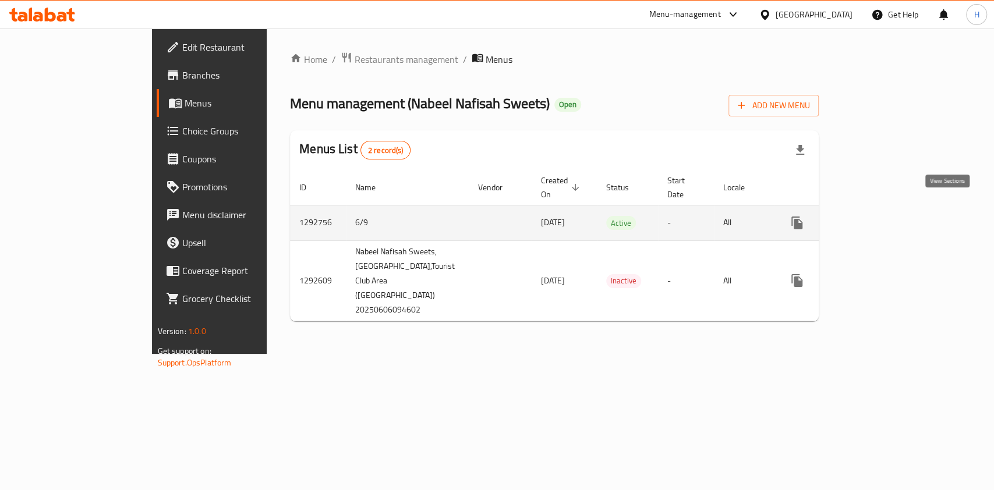
click at [888, 216] on icon "enhanced table" at bounding box center [881, 223] width 14 height 14
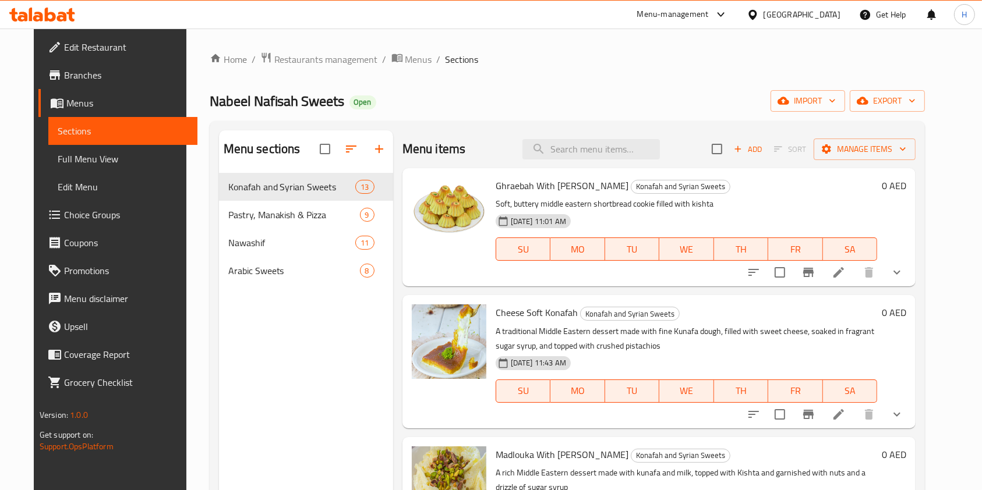
click at [51, 178] on link "Edit Menu" at bounding box center [123, 187] width 150 height 28
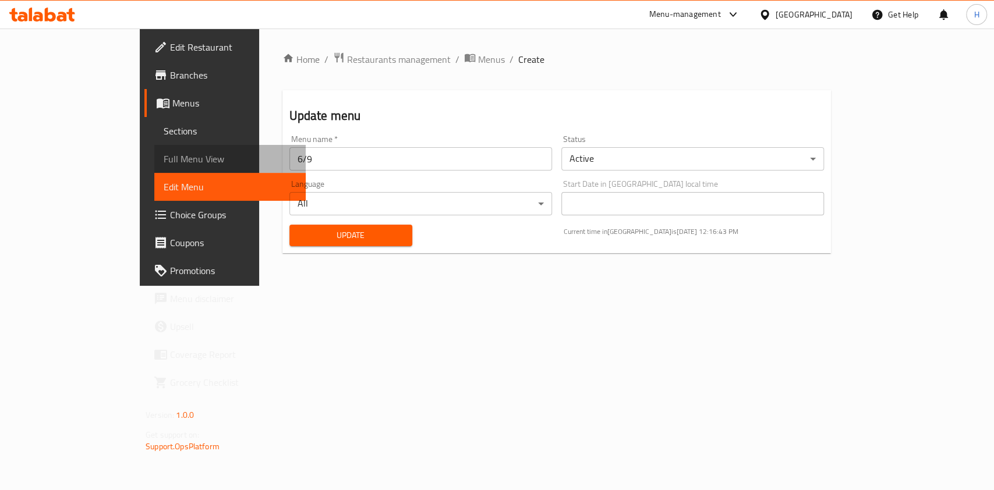
click at [164, 155] on span "Full Menu View" at bounding box center [230, 159] width 133 height 14
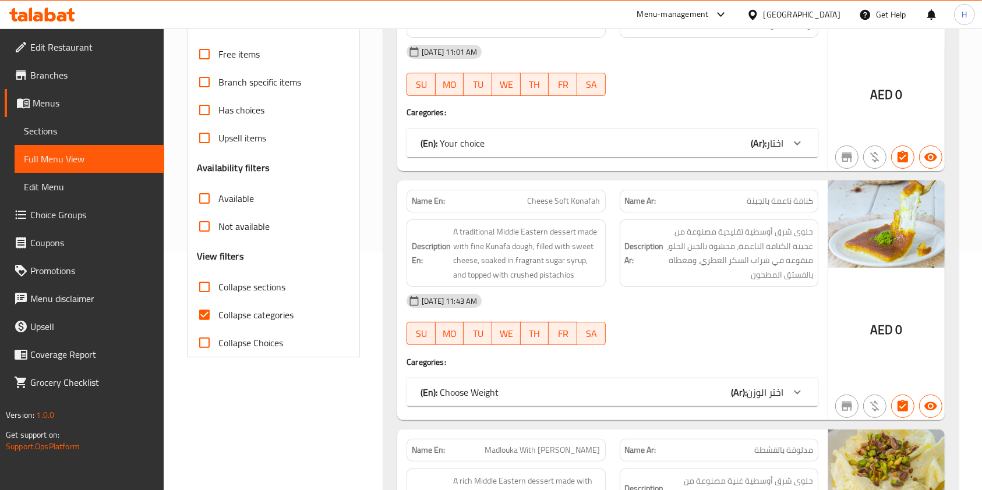
scroll to position [262, 0]
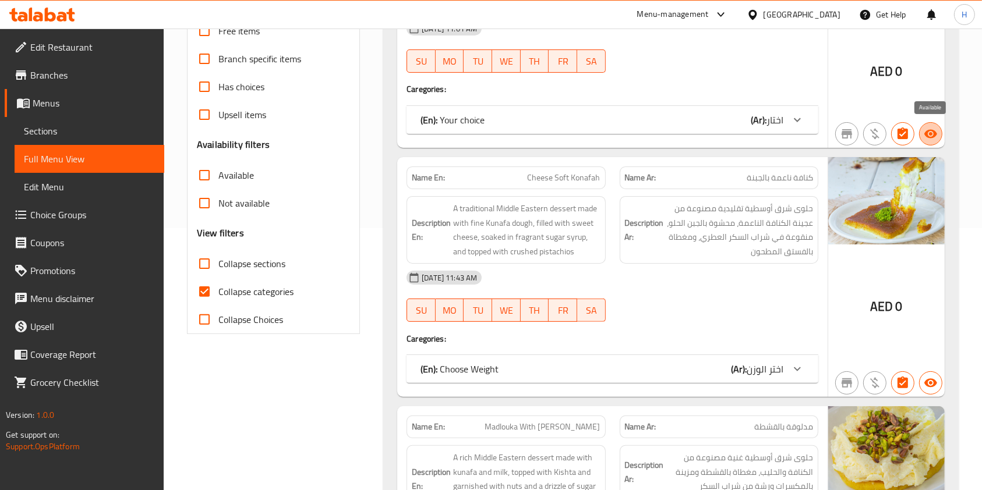
click at [924, 130] on icon "button" at bounding box center [931, 134] width 14 height 14
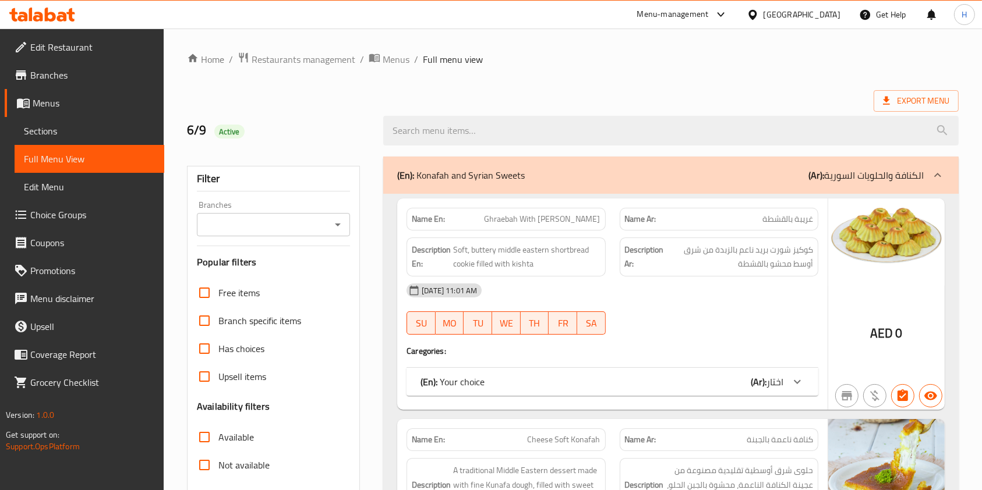
click at [674, 15] on div "Menu-management" at bounding box center [673, 15] width 72 height 14
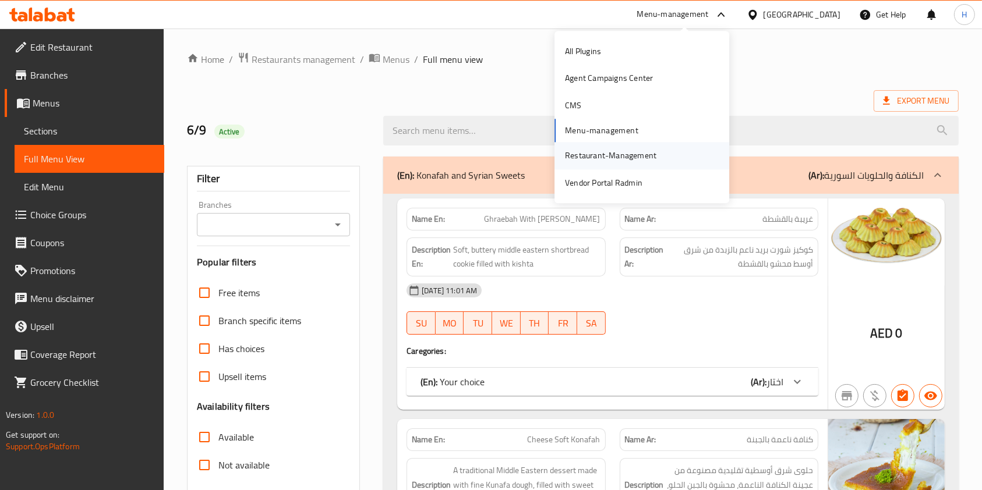
click at [619, 158] on div "Restaurant-Management" at bounding box center [610, 156] width 91 height 13
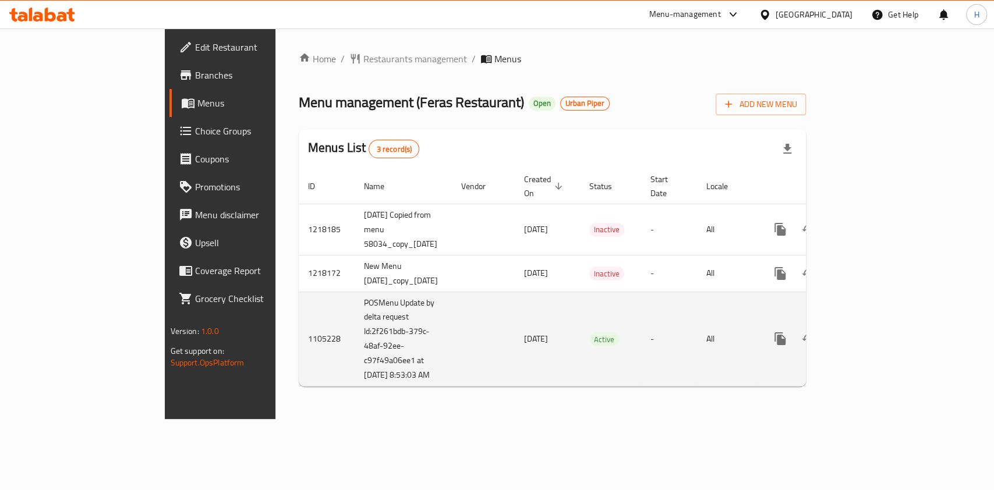
click at [871, 332] on icon "enhanced table" at bounding box center [864, 339] width 14 height 14
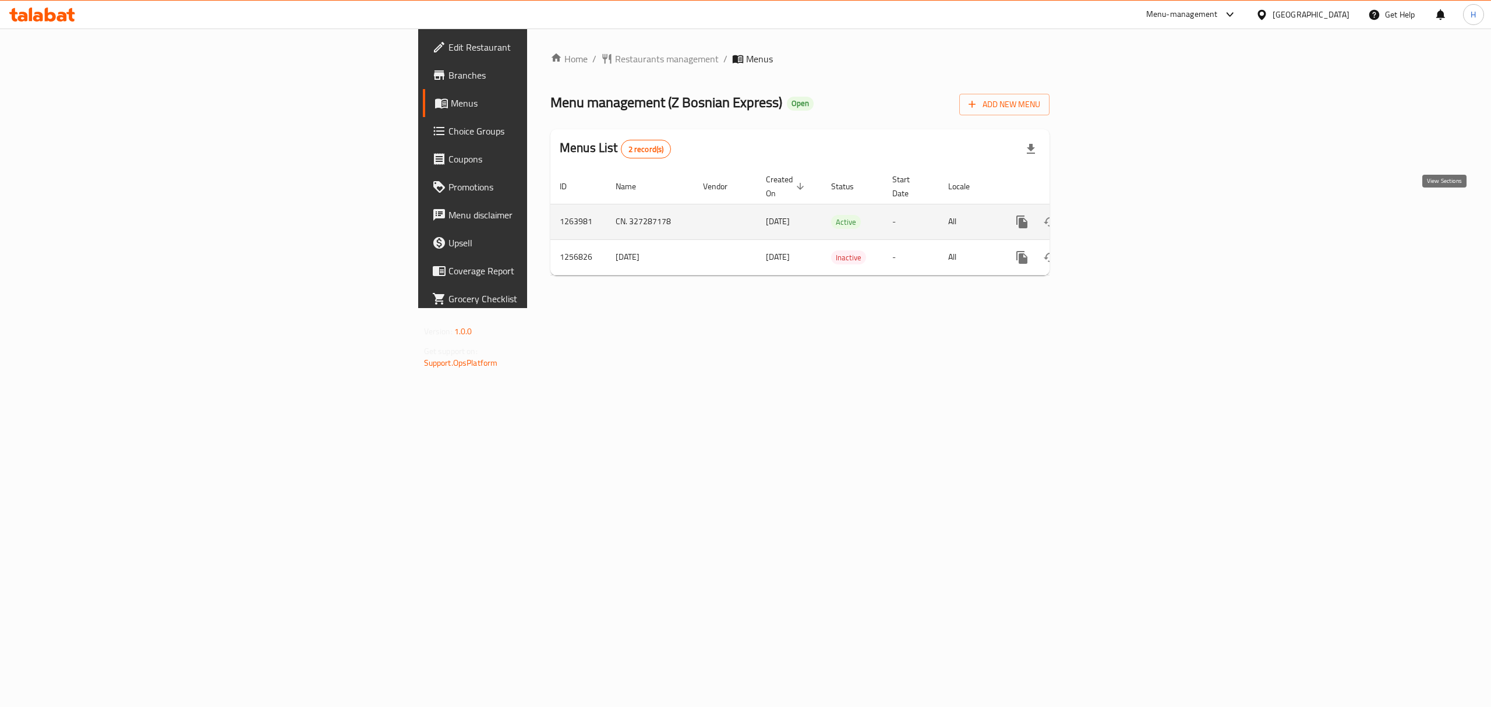
click at [1113, 215] on icon "enhanced table" at bounding box center [1106, 222] width 14 height 14
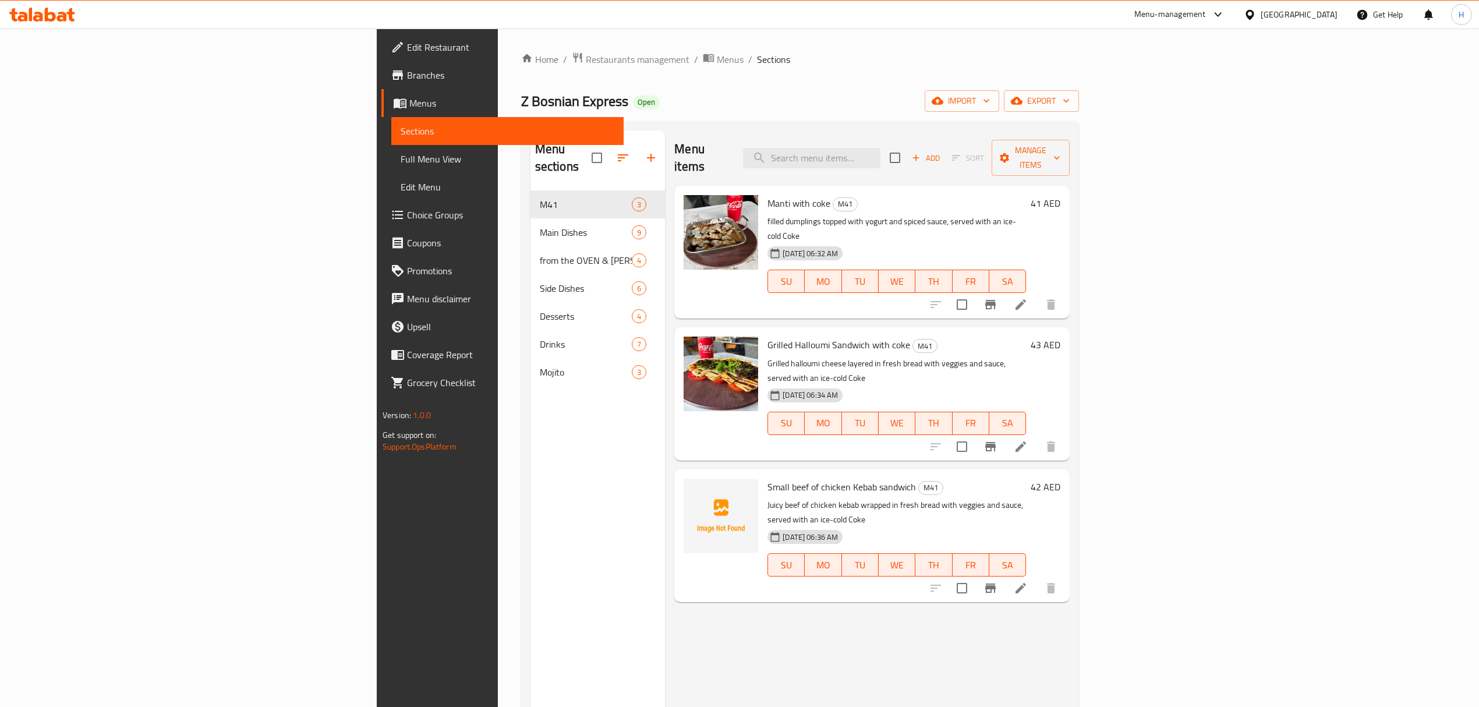
drag, startPoint x: 680, startPoint y: 437, endPoint x: 729, endPoint y: 438, distance: 48.9
drag, startPoint x: 729, startPoint y: 438, endPoint x: 802, endPoint y: 450, distance: 74.4
click at [802, 474] on div "Small beef of chicken Kebab sandwich M41 Juicy beef of chicken kebab wrapped in…" at bounding box center [897, 535] width 268 height 123
drag, startPoint x: 821, startPoint y: 441, endPoint x: 673, endPoint y: 443, distance: 147.3
click at [768, 478] on span "Small beef of chicken Kebab sandwich" at bounding box center [842, 486] width 149 height 17
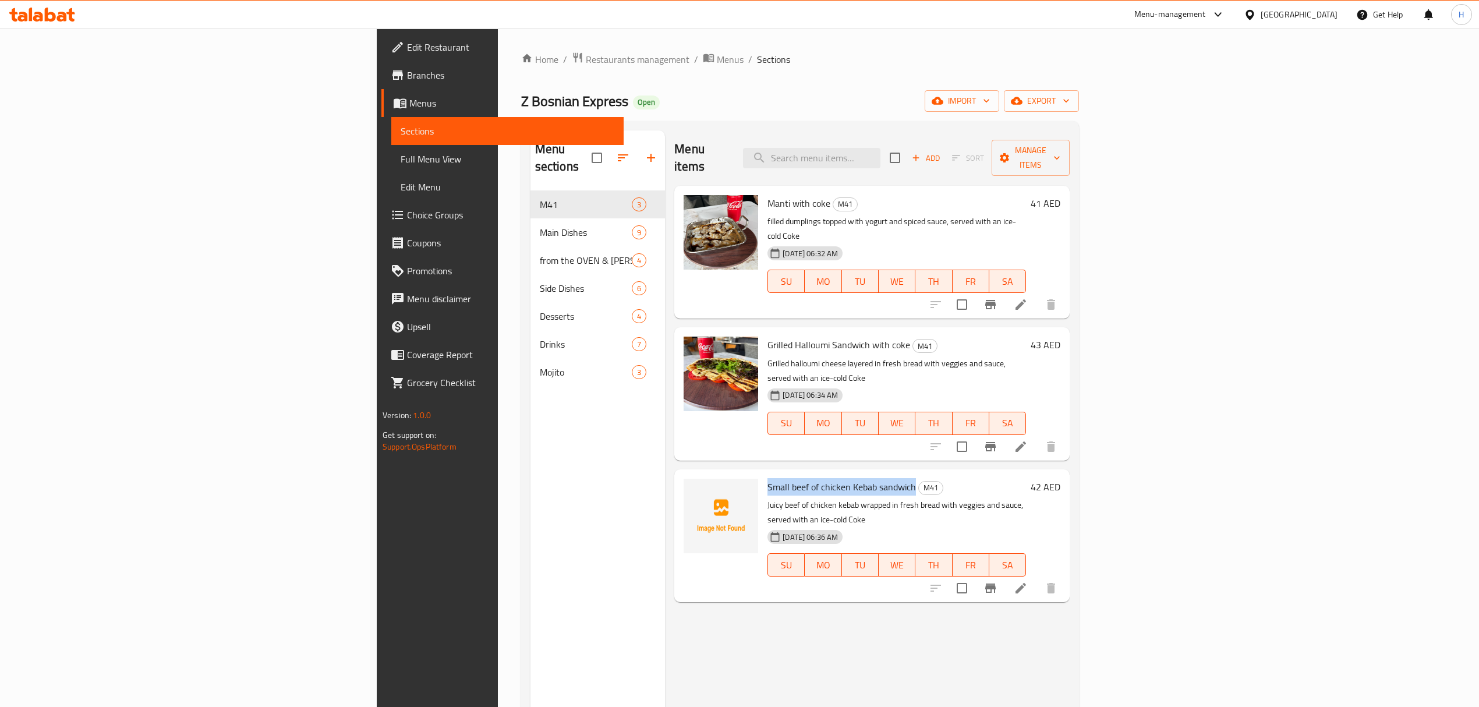
copy span "Small beef of chicken Kebab sandwich"
